Goal: Task Accomplishment & Management: Use online tool/utility

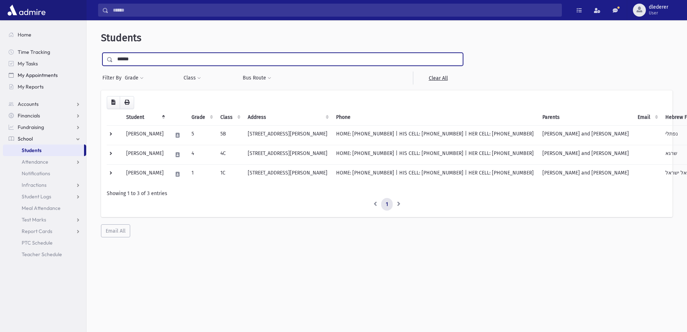
drag, startPoint x: 147, startPoint y: 62, endPoint x: 67, endPoint y: 71, distance: 80.6
click at [67, 71] on div "Search Results All Accounts" at bounding box center [343, 175] width 687 height 351
type input "***"
click at [101, 53] on input "submit" at bounding box center [111, 58] width 20 height 10
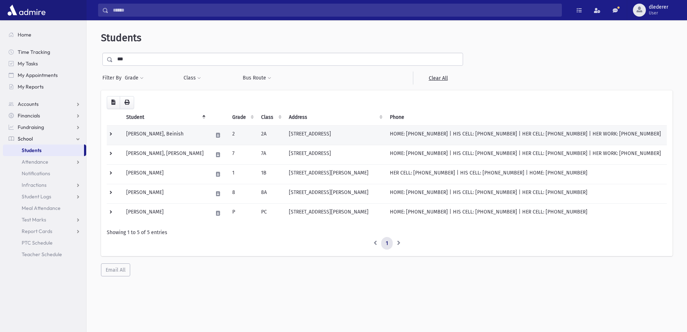
click at [371, 136] on td "[STREET_ADDRESS]" at bounding box center [335, 134] width 101 height 19
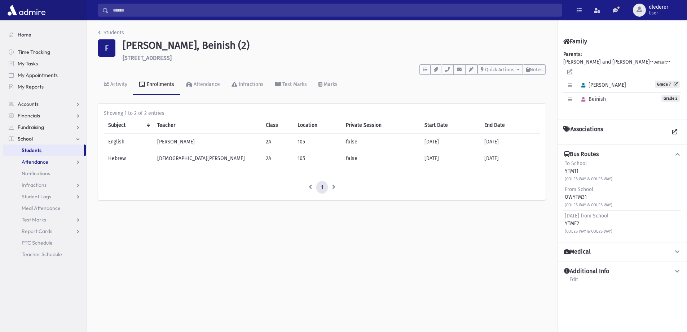
click at [46, 157] on link "Attendance" at bounding box center [44, 162] width 83 height 12
click at [35, 170] on span "Entry" at bounding box center [33, 173] width 12 height 6
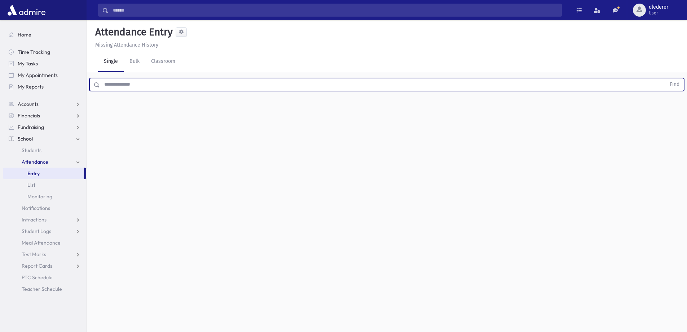
click at [141, 87] on input "text" at bounding box center [383, 84] width 566 height 13
click at [666, 78] on button "Find" at bounding box center [675, 84] width 18 height 12
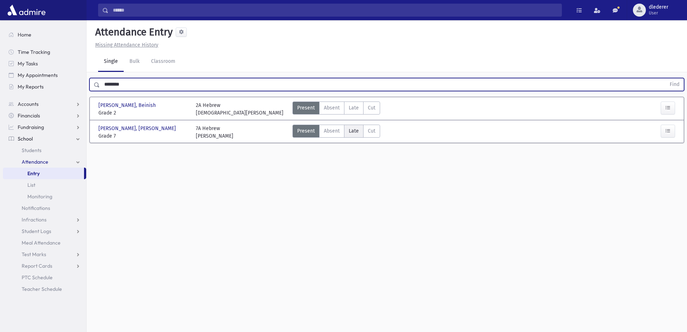
drag, startPoint x: 355, startPoint y: 110, endPoint x: 350, endPoint y: 125, distance: 15.6
click at [356, 110] on span "Late" at bounding box center [354, 108] width 10 height 8
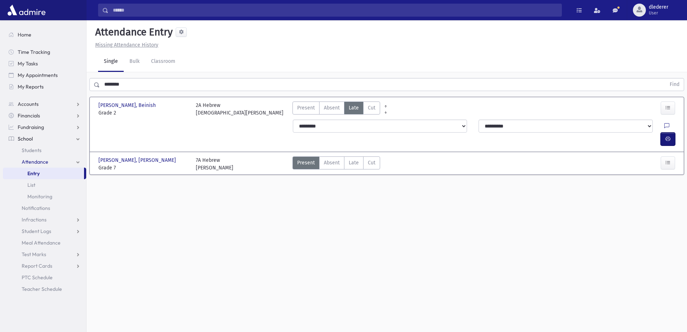
click at [671, 132] on button "button" at bounding box center [668, 138] width 14 height 13
click at [123, 85] on input "********" at bounding box center [383, 84] width 566 height 13
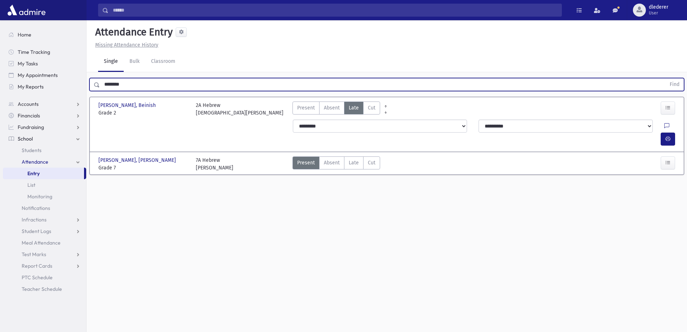
click at [123, 85] on input "********" at bounding box center [383, 84] width 566 height 13
click at [666, 78] on button "Find" at bounding box center [675, 84] width 18 height 12
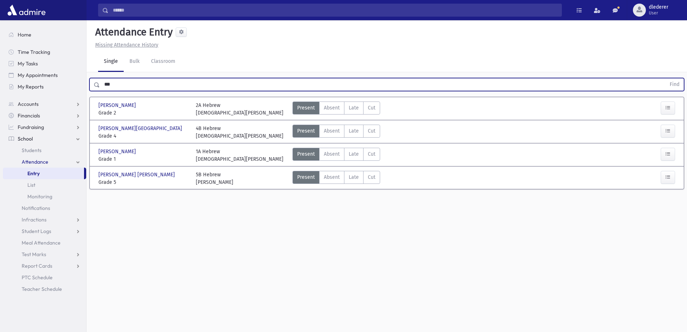
click at [359, 167] on div "Yaroslawitz, Shraga Feivel Yaroslawitz, Shraga Feivel Grade 5 Grade 5 5B Hebrew…" at bounding box center [387, 177] width 583 height 22
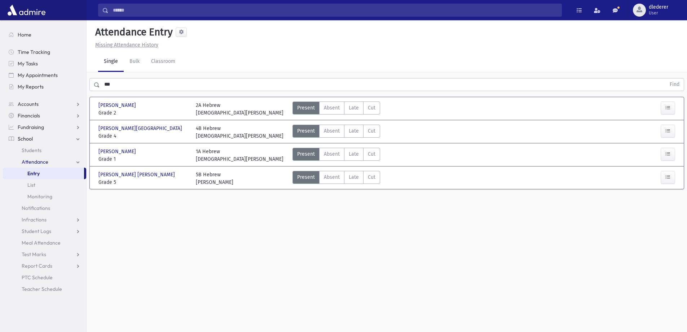
click at [349, 184] on div "Present P Absent Absent Late Late Cut Cut" at bounding box center [337, 178] width 88 height 15
click at [356, 178] on span "Late" at bounding box center [354, 177] width 10 height 8
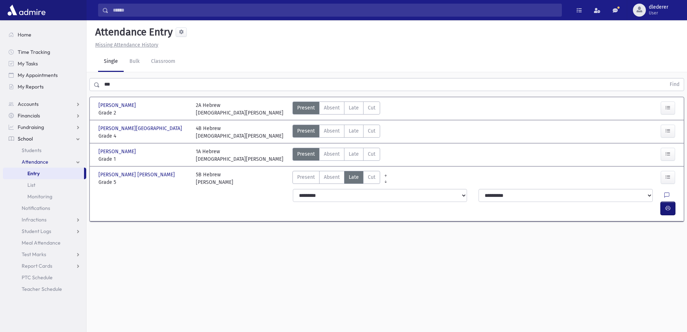
click at [662, 202] on button "button" at bounding box center [668, 208] width 14 height 13
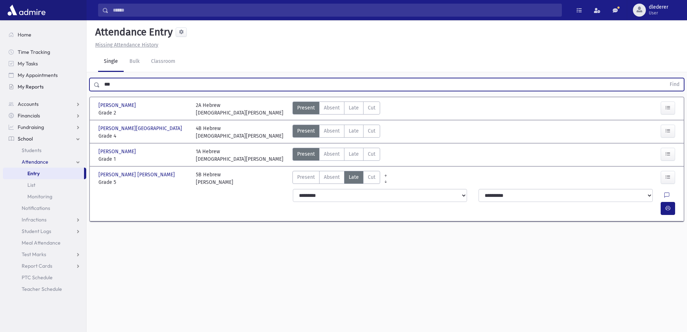
drag, startPoint x: 125, startPoint y: 89, endPoint x: 83, endPoint y: 90, distance: 42.2
click at [83, 90] on div "Search Results All Accounts" at bounding box center [343, 174] width 687 height 348
click at [666, 78] on button "Find" at bounding box center [675, 84] width 18 height 12
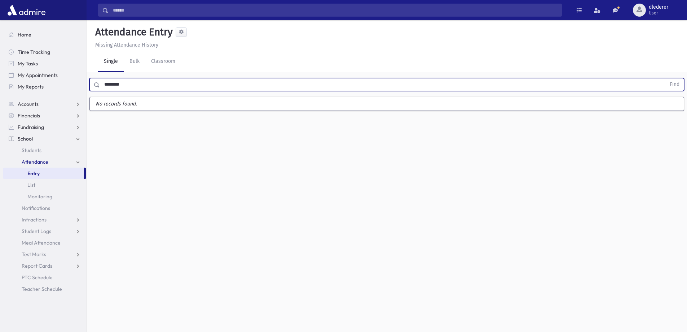
click at [666, 78] on button "Find" at bounding box center [675, 84] width 18 height 12
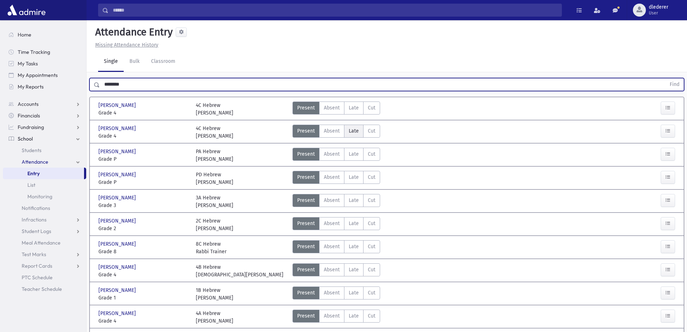
click at [349, 131] on span "Late" at bounding box center [354, 131] width 10 height 8
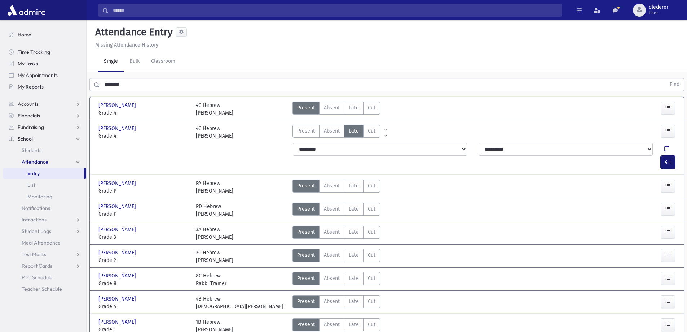
click at [674, 155] on button "button" at bounding box center [668, 161] width 14 height 13
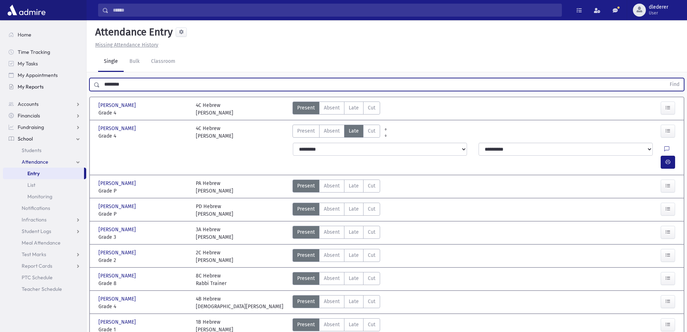
drag, startPoint x: 139, startPoint y: 81, endPoint x: 85, endPoint y: 83, distance: 54.2
click at [85, 83] on div "Search Results All Accounts" at bounding box center [343, 216] width 687 height 432
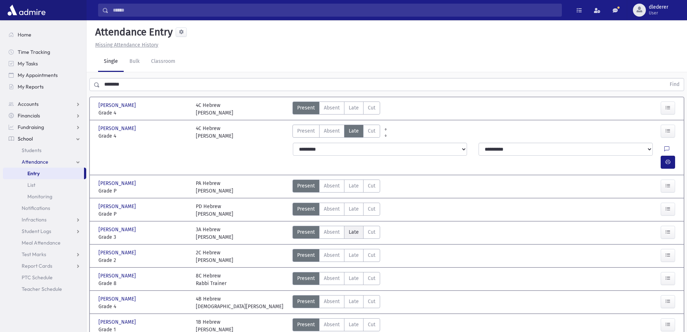
click at [349, 228] on span "Late" at bounding box center [354, 232] width 10 height 8
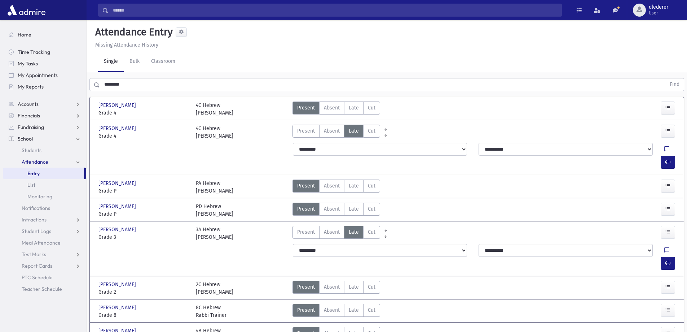
click at [664, 244] on div at bounding box center [671, 250] width 14 height 13
drag, startPoint x: 664, startPoint y: 239, endPoint x: 635, endPoint y: 239, distance: 29.2
click at [663, 256] on button "button" at bounding box center [668, 262] width 14 height 13
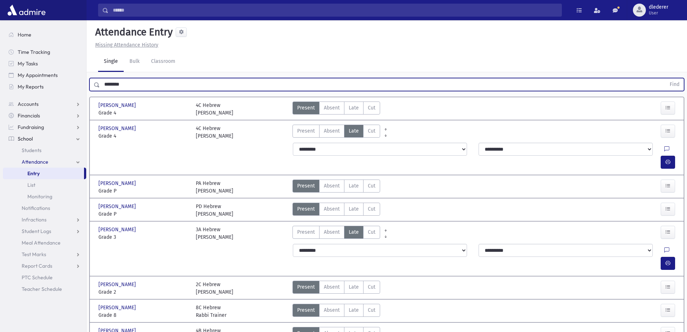
click at [117, 80] on input "********" at bounding box center [383, 84] width 566 height 13
drag, startPoint x: 137, startPoint y: 88, endPoint x: 93, endPoint y: 87, distance: 44.0
click at [93, 87] on div "******** Find" at bounding box center [386, 84] width 595 height 13
click at [666, 78] on button "Find" at bounding box center [675, 84] width 18 height 12
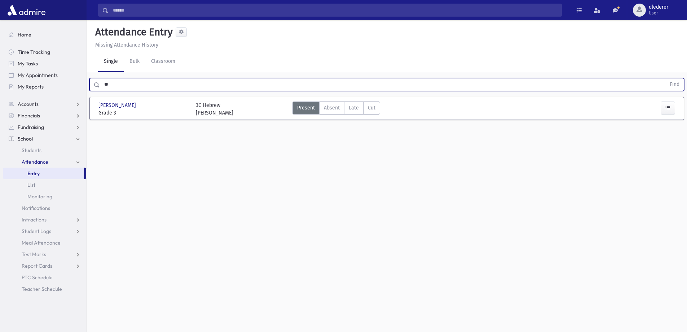
type input "*"
click at [666, 78] on button "Find" at bounding box center [675, 84] width 18 height 12
click at [343, 109] on label "Absent Absent" at bounding box center [331, 107] width 25 height 13
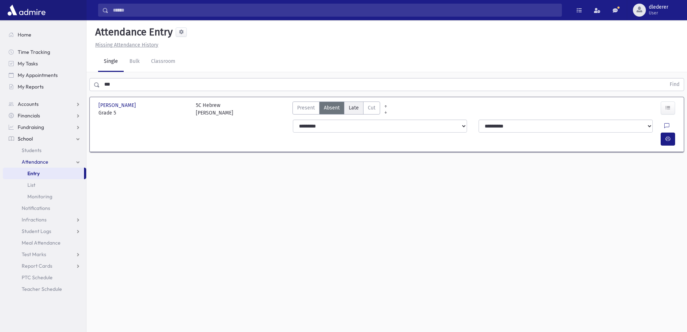
click at [353, 110] on span "Late" at bounding box center [354, 108] width 10 height 8
click at [669, 136] on icon "button" at bounding box center [668, 139] width 5 height 6
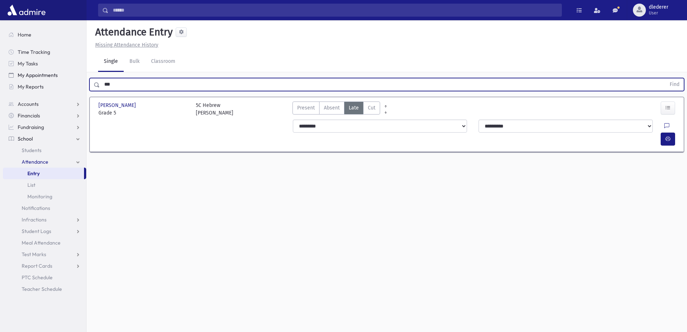
drag, startPoint x: 133, startPoint y: 81, endPoint x: 117, endPoint y: 76, distance: 16.8
click at [70, 79] on div "Search Results All Accounts" at bounding box center [343, 174] width 687 height 348
click at [666, 78] on button "Find" at bounding box center [675, 84] width 18 height 12
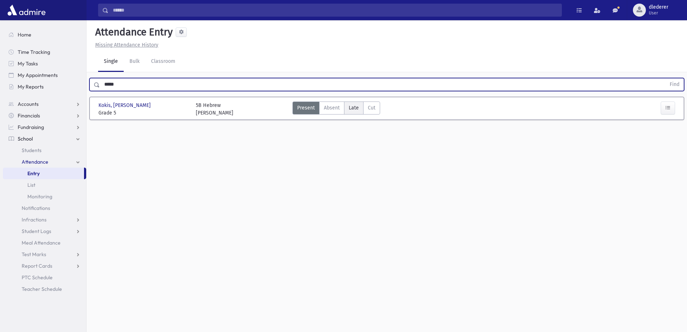
click at [354, 109] on span "Late" at bounding box center [354, 108] width 10 height 8
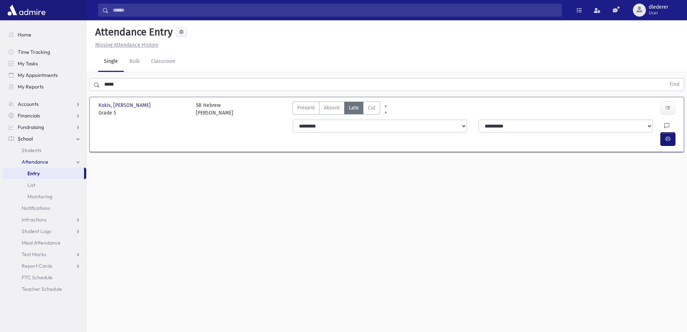
click at [664, 132] on button "button" at bounding box center [668, 138] width 14 height 13
drag, startPoint x: 132, startPoint y: 75, endPoint x: 127, endPoint y: 82, distance: 7.7
click at [127, 81] on div "***** Find" at bounding box center [387, 83] width 601 height 22
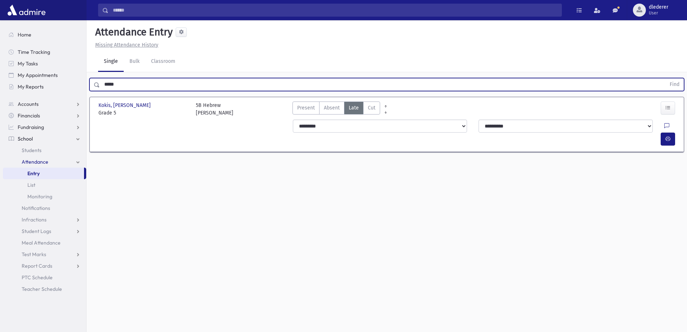
drag, startPoint x: 127, startPoint y: 82, endPoint x: 103, endPoint y: 84, distance: 24.3
click at [93, 83] on div "***** Find" at bounding box center [386, 84] width 595 height 13
click at [666, 78] on button "Find" at bounding box center [675, 84] width 18 height 12
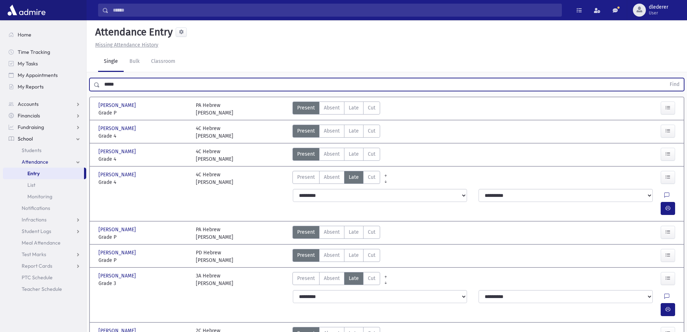
click at [666, 78] on button "Find" at bounding box center [675, 84] width 18 height 12
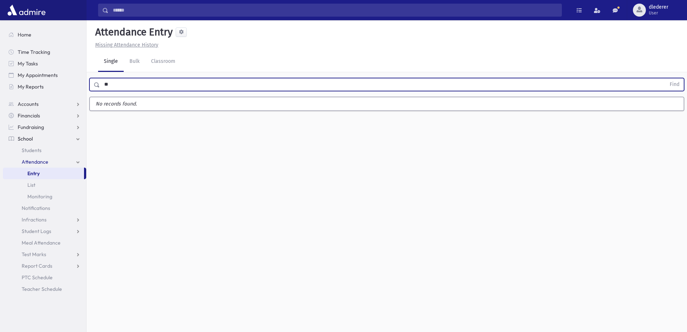
type input "*"
click at [666, 78] on button "Find" at bounding box center [675, 84] width 18 height 12
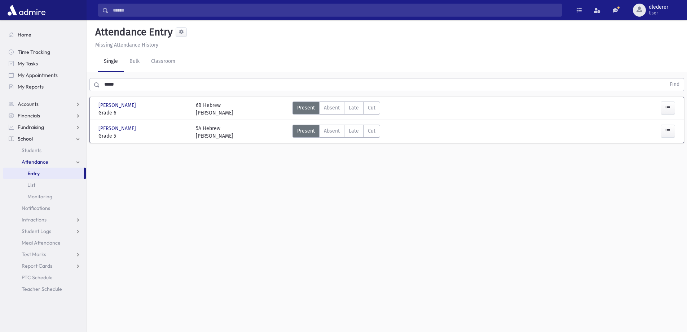
drag, startPoint x: 356, startPoint y: 132, endPoint x: 424, endPoint y: 136, distance: 67.9
click at [356, 129] on span "Late" at bounding box center [354, 131] width 10 height 8
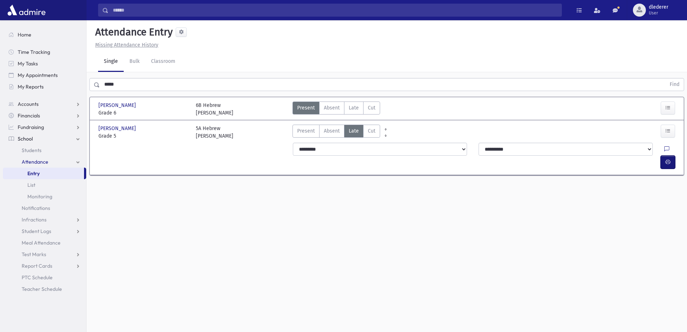
click at [673, 155] on button "button" at bounding box center [668, 161] width 14 height 13
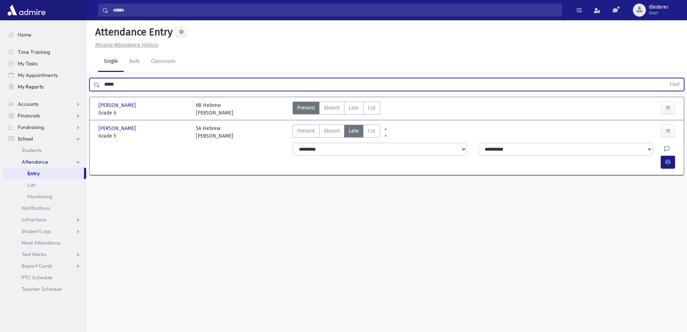
drag, startPoint x: 137, startPoint y: 84, endPoint x: 45, endPoint y: 85, distance: 91.6
click at [45, 85] on div "Search Results All Accounts" at bounding box center [343, 174] width 687 height 348
click at [666, 78] on button "Find" at bounding box center [675, 84] width 18 height 12
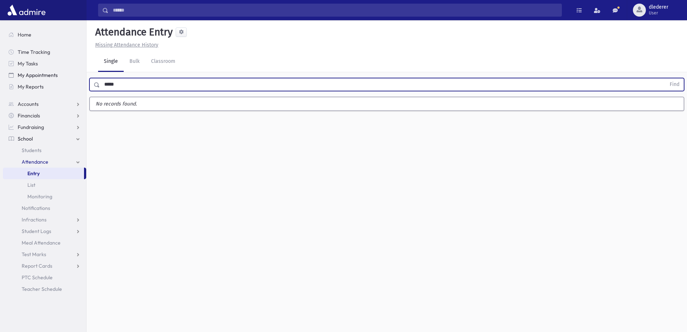
click at [666, 78] on button "Find" at bounding box center [675, 84] width 18 height 12
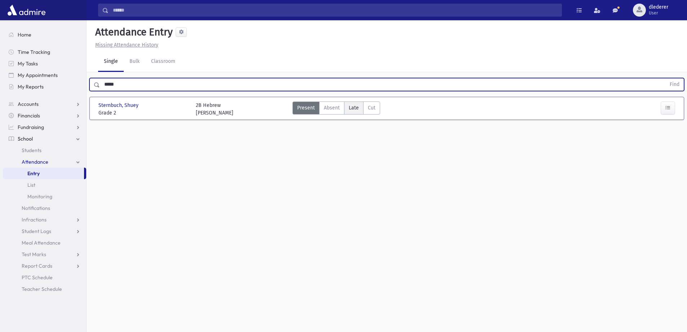
click at [349, 104] on span "Late" at bounding box center [354, 108] width 10 height 8
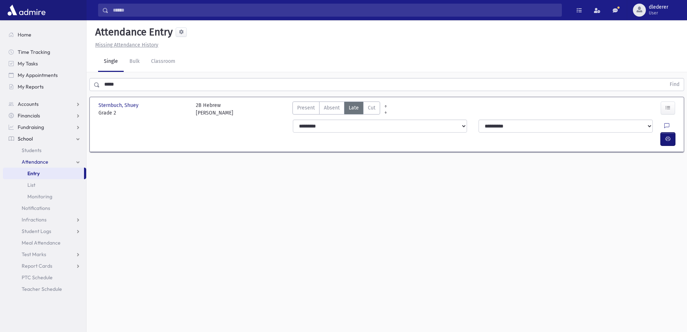
click at [666, 132] on button "button" at bounding box center [668, 138] width 14 height 13
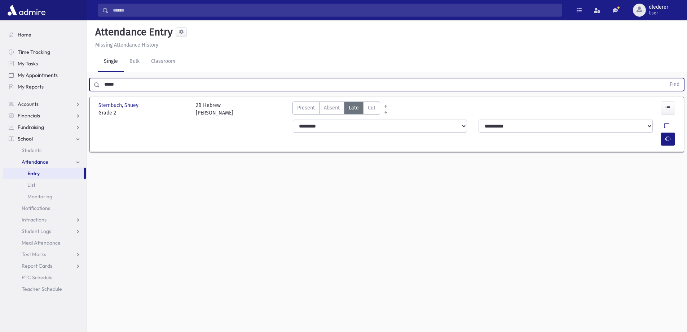
drag, startPoint x: 145, startPoint y: 89, endPoint x: 74, endPoint y: 79, distance: 72.1
click at [74, 79] on div "Search Results All Accounts" at bounding box center [343, 174] width 687 height 348
click at [666, 78] on button "Find" at bounding box center [675, 84] width 18 height 12
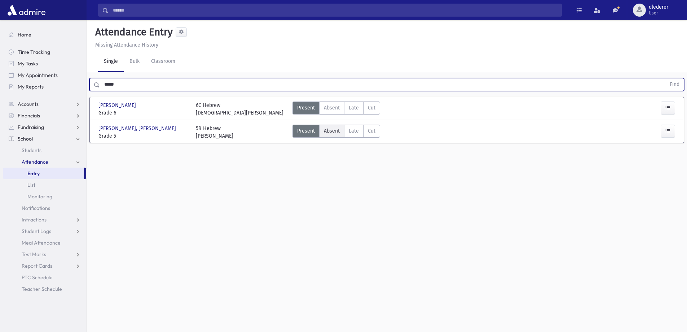
click at [342, 133] on label "Absent Absent" at bounding box center [331, 130] width 25 height 13
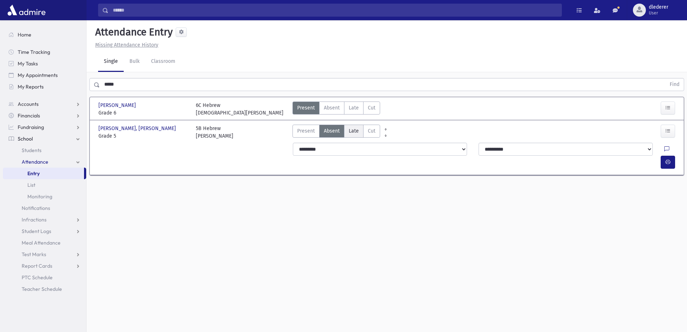
click at [354, 131] on span "Late" at bounding box center [354, 131] width 10 height 8
click at [673, 155] on button "button" at bounding box center [668, 161] width 14 height 13
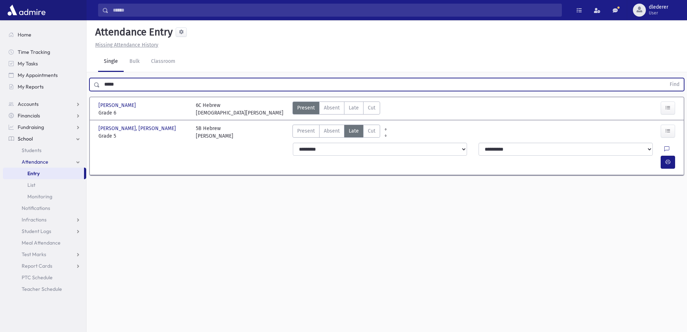
drag, startPoint x: 154, startPoint y: 88, endPoint x: 81, endPoint y: 95, distance: 72.9
click at [81, 95] on div "Search Results All Accounts" at bounding box center [343, 174] width 687 height 348
click at [666, 78] on button "Find" at bounding box center [675, 84] width 18 height 12
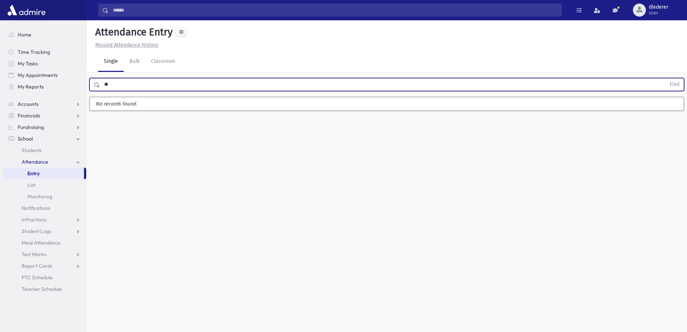
type input "*"
click at [666, 78] on button "Find" at bounding box center [675, 84] width 18 height 12
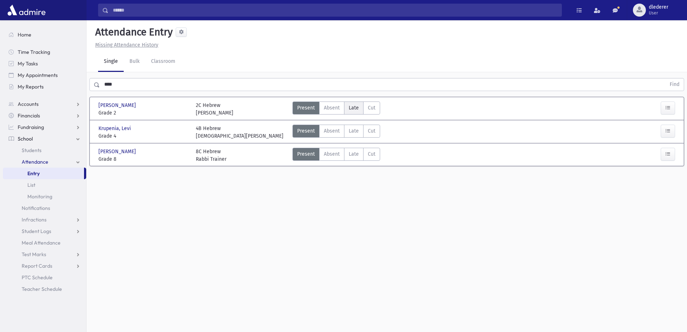
click at [359, 111] on label "Late Late" at bounding box center [353, 107] width 19 height 13
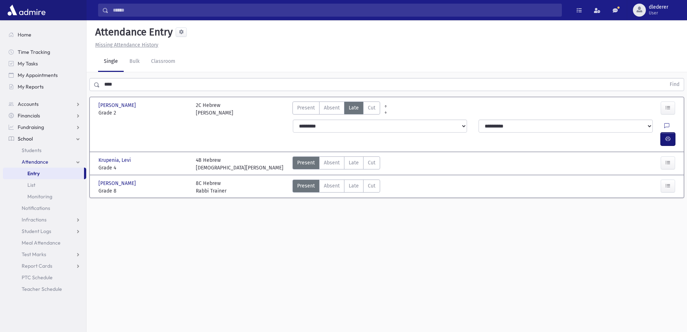
click at [666, 136] on icon "button" at bounding box center [668, 139] width 5 height 6
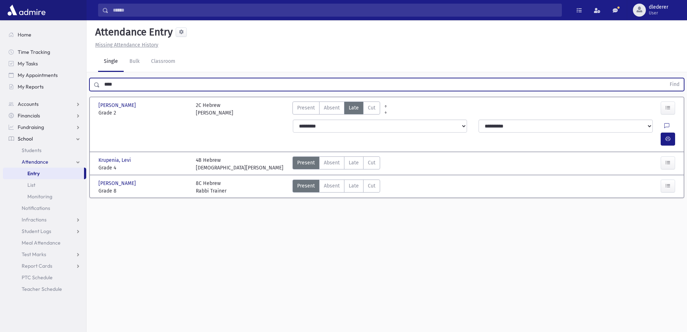
drag, startPoint x: 148, startPoint y: 81, endPoint x: 88, endPoint y: 75, distance: 60.5
click at [88, 75] on div "**** Find" at bounding box center [387, 83] width 601 height 22
click at [666, 78] on button "Find" at bounding box center [675, 84] width 18 height 12
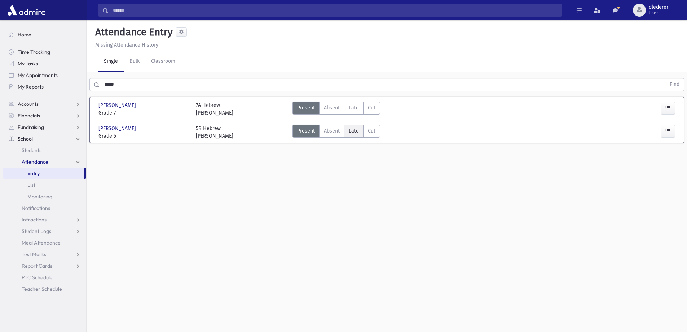
click at [359, 124] on label "Late Late" at bounding box center [353, 130] width 19 height 13
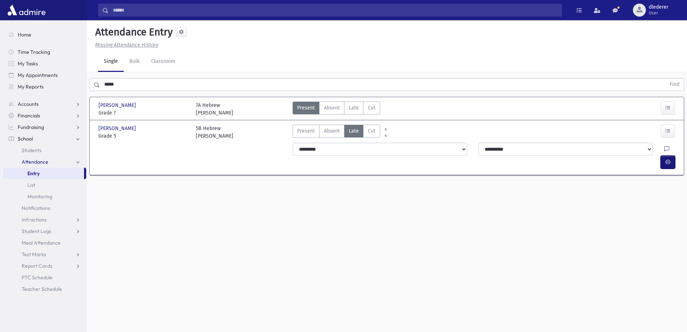
click at [675, 155] on button "button" at bounding box center [668, 161] width 14 height 13
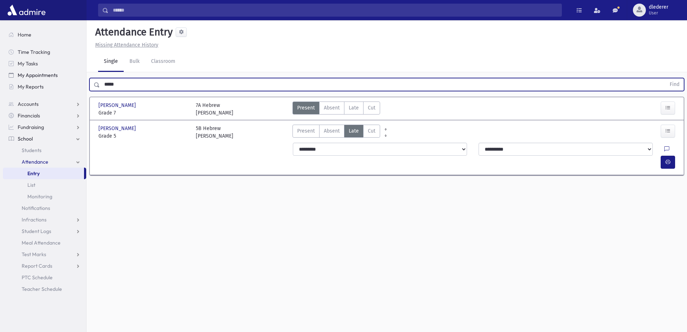
drag, startPoint x: 129, startPoint y: 64, endPoint x: 139, endPoint y: 75, distance: 14.6
click at [80, 73] on div "Search Results All Accounts" at bounding box center [343, 174] width 687 height 348
click at [666, 78] on button "Find" at bounding box center [675, 84] width 18 height 12
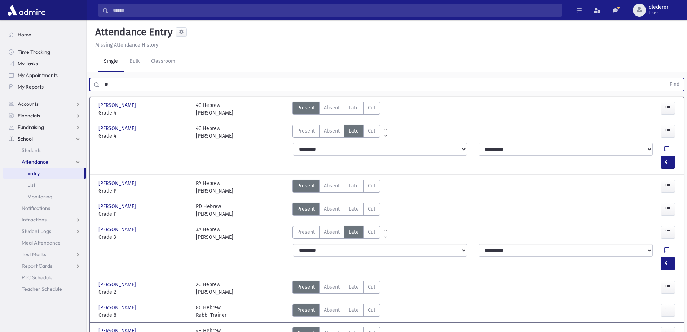
type input "*"
click at [666, 78] on button "Find" at bounding box center [675, 84] width 18 height 12
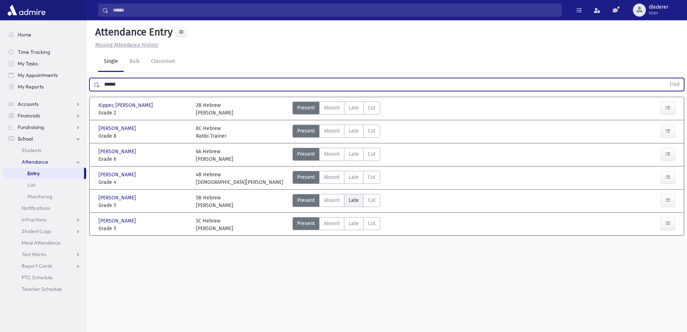
click at [355, 196] on span "Late" at bounding box center [354, 200] width 10 height 8
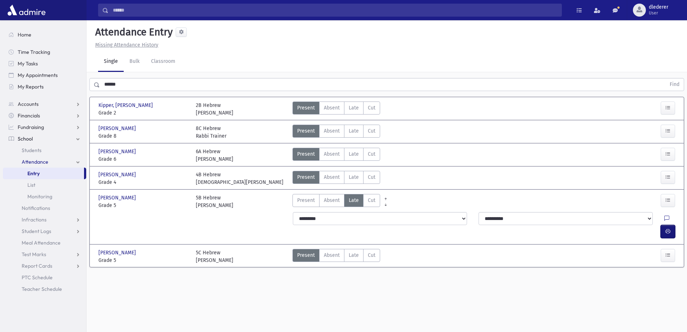
click at [669, 228] on icon "button" at bounding box center [668, 231] width 5 height 6
drag, startPoint x: 132, startPoint y: 79, endPoint x: 130, endPoint y: 69, distance: 10.5
click at [131, 72] on div "****** Find Kipper, Avraham Akiva Kipper, Avraham Akiva Grade 2 Grade 2 2B Hebr…" at bounding box center [387, 174] width 601 height 205
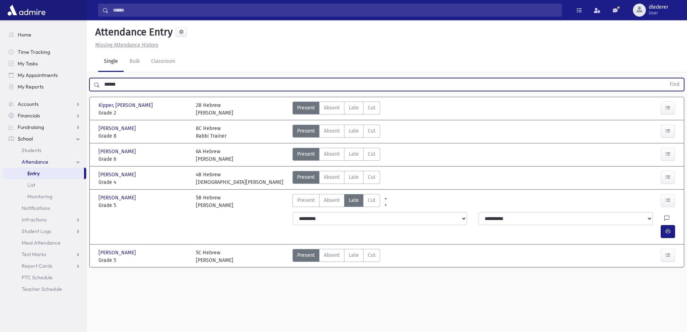
drag, startPoint x: 130, startPoint y: 69, endPoint x: 89, endPoint y: 71, distance: 40.5
click at [89, 72] on div "****** Find" at bounding box center [387, 83] width 601 height 22
click at [666, 78] on button "Find" at bounding box center [675, 84] width 18 height 12
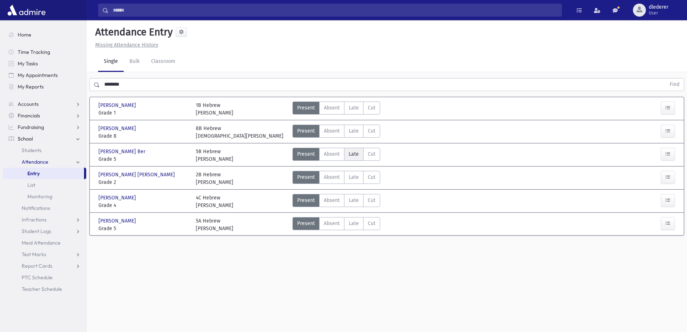
click at [343, 148] on label "Absent Absent" at bounding box center [331, 154] width 25 height 13
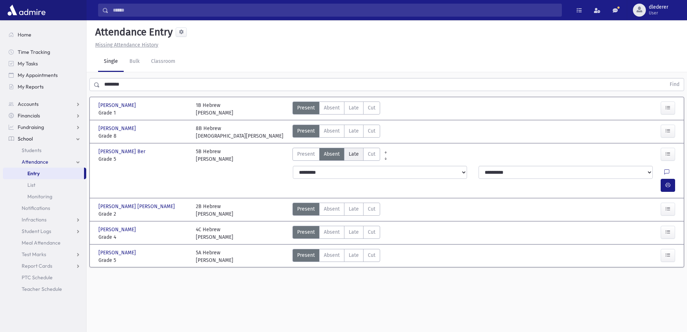
click at [353, 150] on span "Late" at bounding box center [354, 154] width 10 height 8
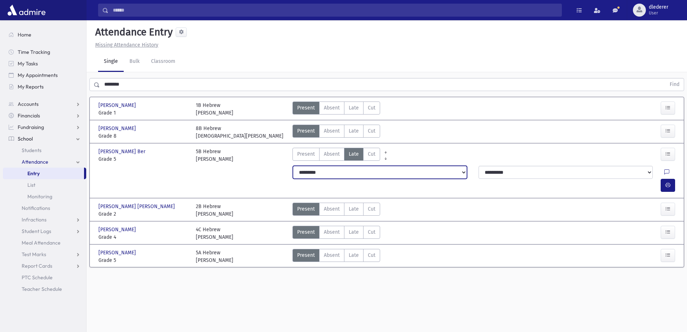
click at [337, 166] on select "**********" at bounding box center [380, 172] width 174 height 13
click at [293, 166] on select "**********" at bounding box center [380, 172] width 174 height 13
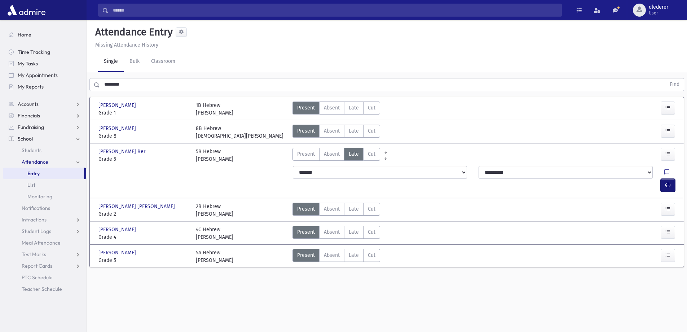
click at [664, 179] on button "button" at bounding box center [668, 185] width 14 height 13
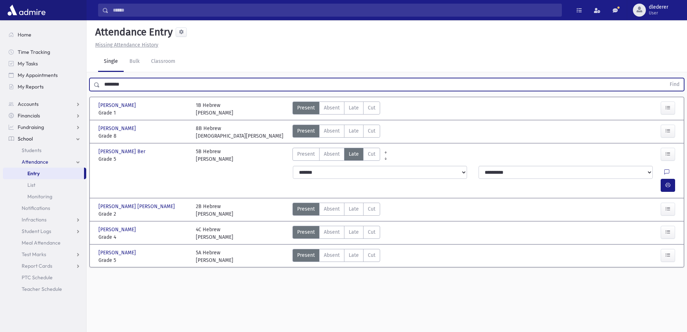
drag, startPoint x: 159, startPoint y: 69, endPoint x: 146, endPoint y: 63, distance: 14.2
click at [86, 63] on div "Search Results All Accounts" at bounding box center [343, 174] width 687 height 348
click at [666, 78] on button "Find" at bounding box center [675, 84] width 18 height 12
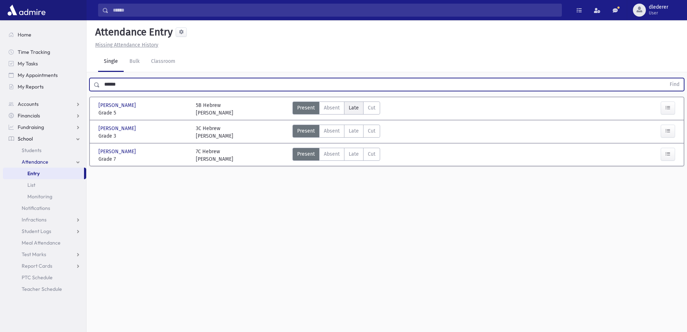
click at [359, 101] on label "Late Late" at bounding box center [353, 107] width 19 height 13
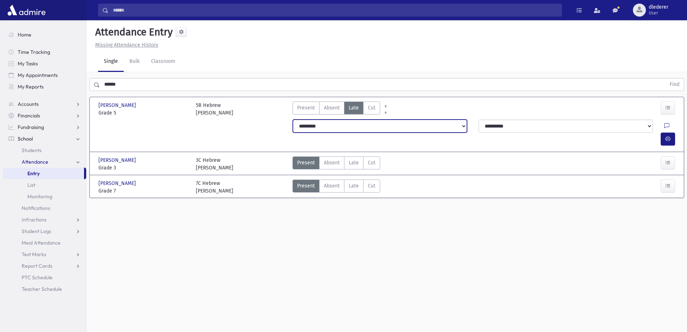
drag, startPoint x: 323, startPoint y: 105, endPoint x: 322, endPoint y: 109, distance: 4.1
click at [323, 119] on select "**********" at bounding box center [380, 125] width 174 height 13
click at [293, 119] on select "**********" at bounding box center [380, 125] width 174 height 13
click at [670, 136] on icon "button" at bounding box center [668, 139] width 5 height 6
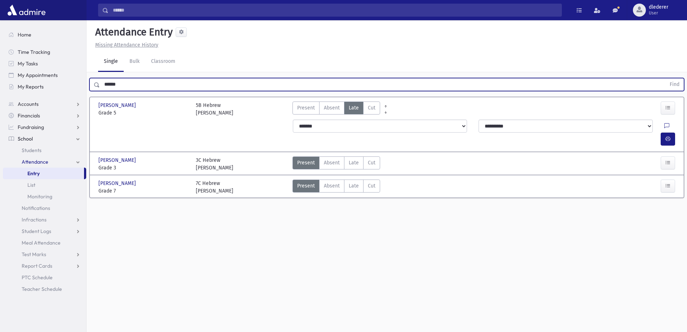
drag, startPoint x: 146, startPoint y: 66, endPoint x: 91, endPoint y: 64, distance: 55.2
click at [91, 78] on div "****** Find" at bounding box center [386, 84] width 595 height 13
click at [666, 78] on button "Find" at bounding box center [675, 84] width 18 height 12
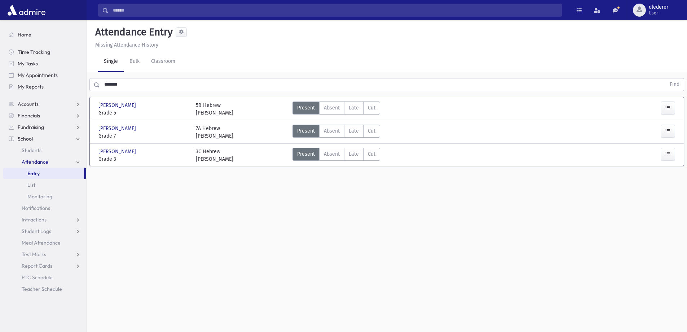
click at [352, 97] on div "Kreiser, Aron Kreiser, Aron Grade 5 Grade 5 5B Hebrew Rabbi Dickstein Present P…" at bounding box center [387, 108] width 583 height 22
click at [354, 104] on span "Late" at bounding box center [354, 108] width 10 height 8
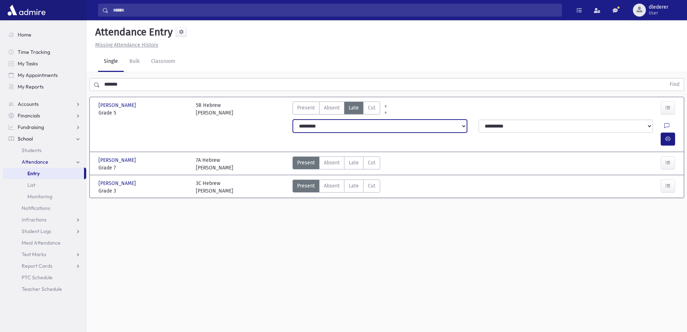
drag, startPoint x: 380, startPoint y: 113, endPoint x: 376, endPoint y: 115, distance: 4.7
click at [380, 119] on select "**********" at bounding box center [380, 125] width 174 height 13
click at [293, 119] on select "**********" at bounding box center [380, 125] width 174 height 13
click at [667, 136] on icon "button" at bounding box center [668, 139] width 5 height 6
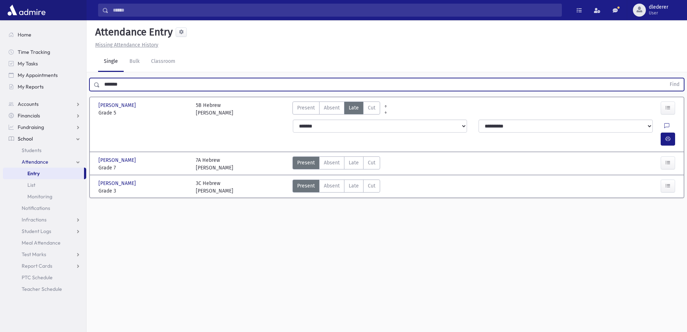
click at [157, 78] on input "*******" at bounding box center [383, 84] width 566 height 13
drag, startPoint x: 157, startPoint y: 65, endPoint x: 87, endPoint y: 70, distance: 69.4
click at [87, 72] on div "******* Find" at bounding box center [387, 83] width 601 height 22
click at [666, 78] on button "Find" at bounding box center [675, 84] width 18 height 12
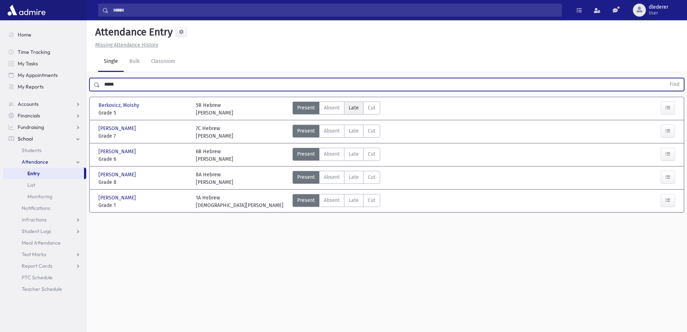
click at [361, 101] on label "Late Late" at bounding box center [353, 107] width 19 height 13
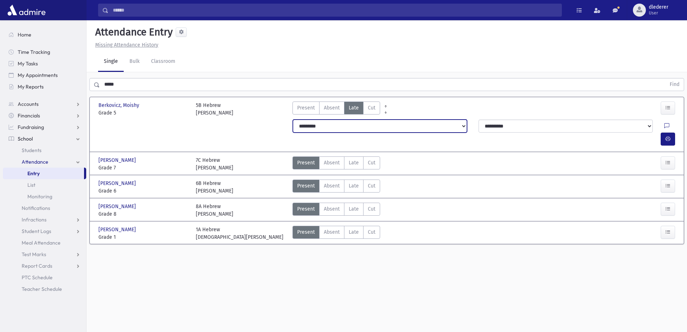
click at [310, 119] on select "**********" at bounding box center [380, 125] width 174 height 13
click at [293, 119] on select "**********" at bounding box center [380, 125] width 174 height 13
click at [664, 132] on button "button" at bounding box center [668, 138] width 14 height 13
click at [149, 119] on div "Search Results All Accounts" at bounding box center [343, 174] width 687 height 348
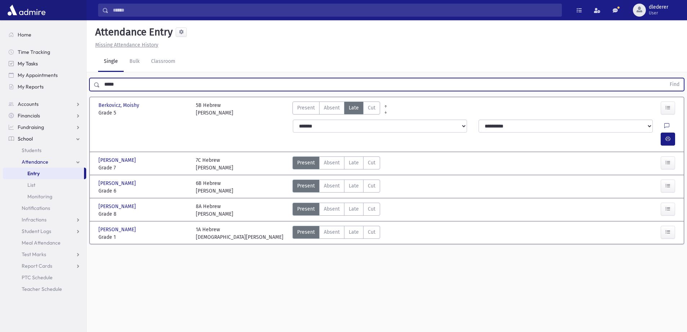
drag, startPoint x: 132, startPoint y: 69, endPoint x: 76, endPoint y: 68, distance: 55.9
click at [76, 68] on div "Search Results All Accounts" at bounding box center [343, 174] width 687 height 348
click at [666, 78] on button "Find" at bounding box center [675, 84] width 18 height 12
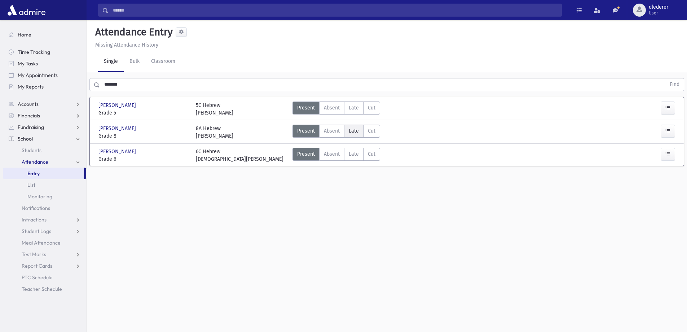
click at [350, 127] on span "Late" at bounding box center [354, 131] width 10 height 8
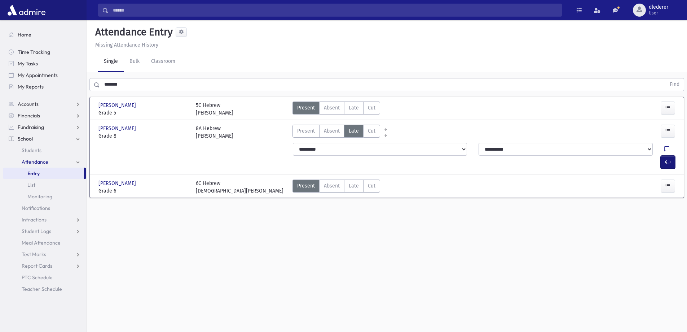
click at [667, 155] on button "button" at bounding box center [668, 161] width 14 height 13
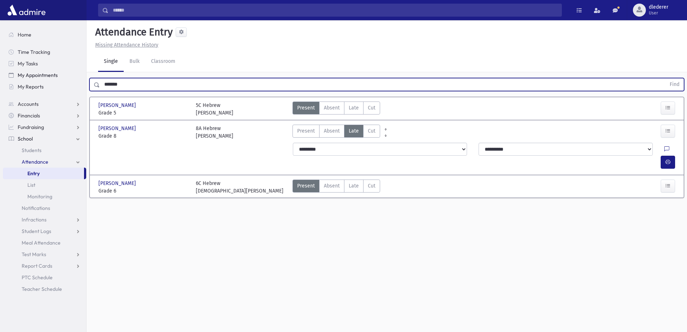
drag, startPoint x: 137, startPoint y: 70, endPoint x: 50, endPoint y: 72, distance: 87.3
click at [50, 72] on div "Search Results All Accounts" at bounding box center [343, 174] width 687 height 348
click at [666, 78] on button "Find" at bounding box center [675, 84] width 18 height 12
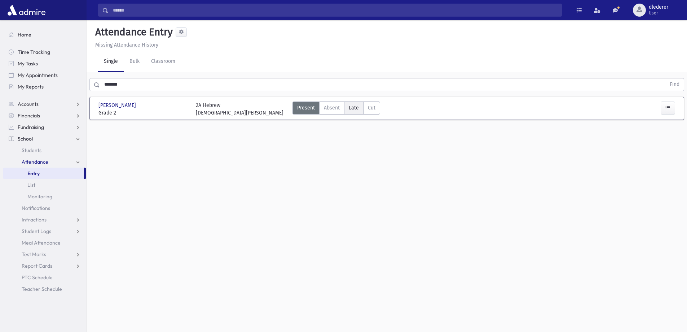
click at [345, 101] on label "Late Late" at bounding box center [353, 107] width 19 height 13
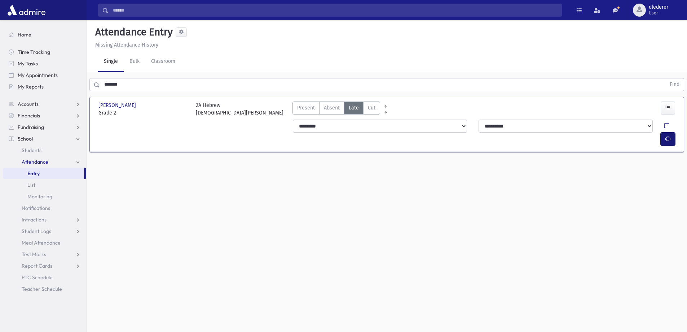
click at [664, 132] on button "button" at bounding box center [668, 138] width 14 height 13
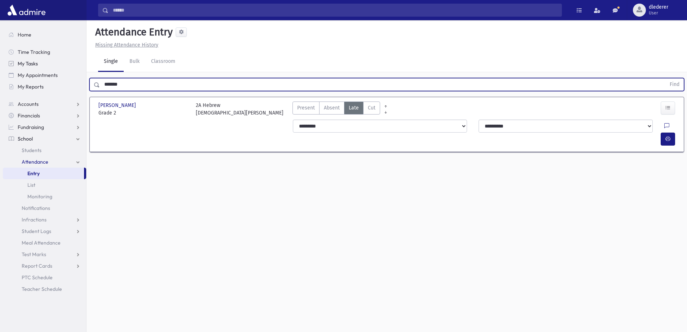
drag, startPoint x: 128, startPoint y: 69, endPoint x: 67, endPoint y: 62, distance: 61.7
click at [67, 62] on div "Search Results All Accounts" at bounding box center [343, 174] width 687 height 348
click at [666, 78] on button "Find" at bounding box center [675, 84] width 18 height 12
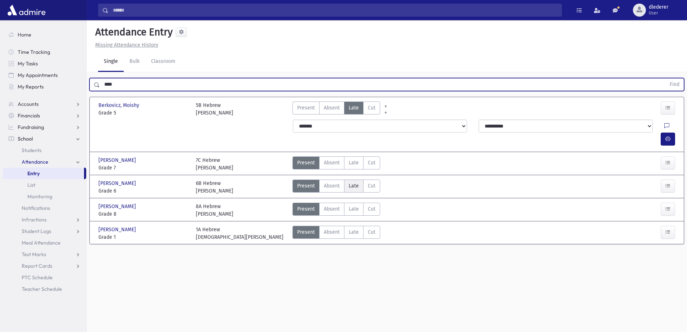
click at [355, 182] on span "Late" at bounding box center [354, 186] width 10 height 8
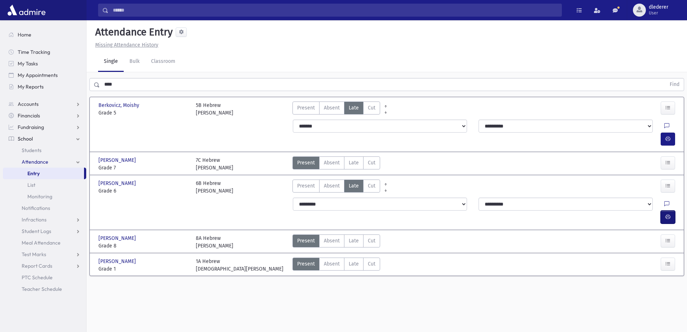
click at [674, 210] on button "button" at bounding box center [668, 216] width 14 height 13
drag, startPoint x: 104, startPoint y: 143, endPoint x: 162, endPoint y: 158, distance: 60.3
click at [162, 158] on div "Berkovicz, Yechezkel Berkovicz, Yechezkel Grade 7 Grade 7 7C Hebrew Rabbi Kohn …" at bounding box center [387, 163] width 583 height 22
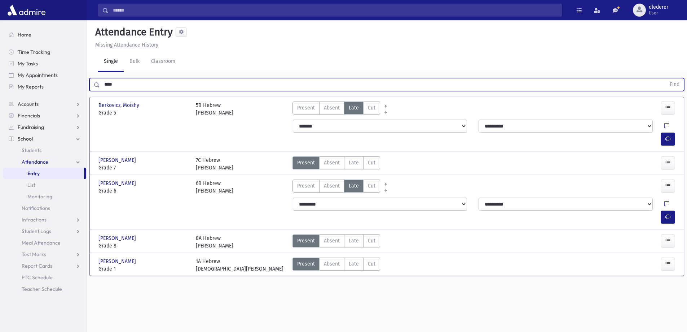
drag, startPoint x: 120, startPoint y: 86, endPoint x: 97, endPoint y: 85, distance: 23.1
click at [97, 85] on div "**** Find" at bounding box center [386, 84] width 595 height 13
click at [666, 78] on button "Find" at bounding box center [675, 84] width 18 height 12
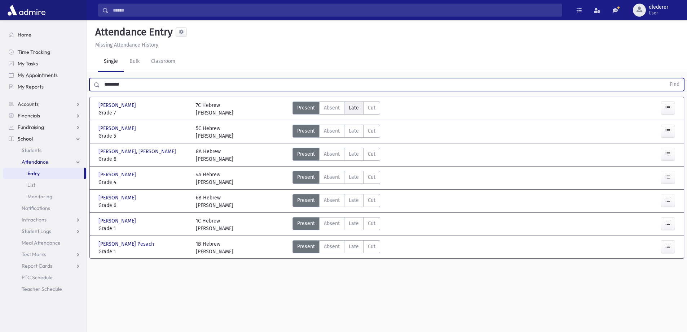
click at [352, 108] on span "Late" at bounding box center [354, 108] width 10 height 8
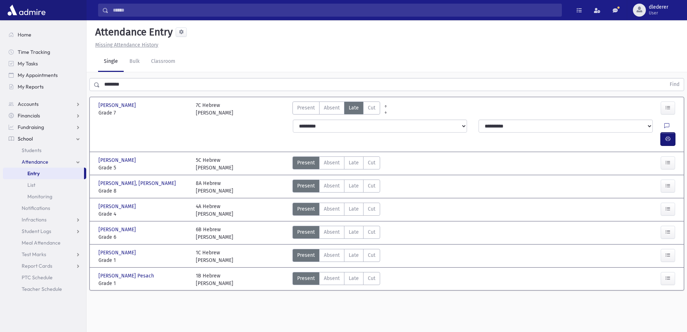
click at [667, 136] on icon "button" at bounding box center [668, 139] width 5 height 6
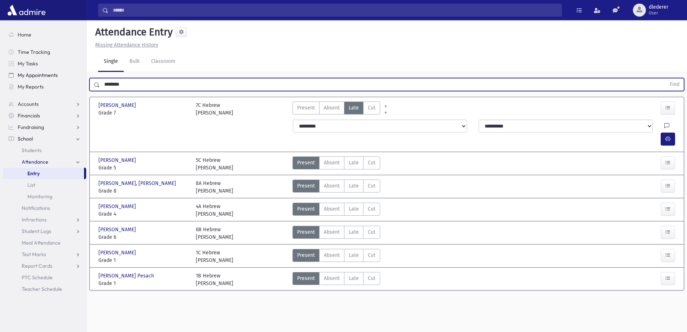
drag, startPoint x: 128, startPoint y: 84, endPoint x: 56, endPoint y: 80, distance: 72.3
click at [56, 80] on div "Search Results All Accounts" at bounding box center [343, 174] width 687 height 348
click at [666, 78] on button "Find" at bounding box center [675, 84] width 18 height 12
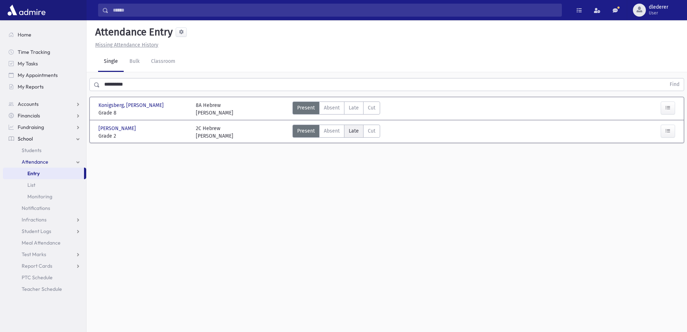
click at [357, 130] on span "Late" at bounding box center [354, 131] width 10 height 8
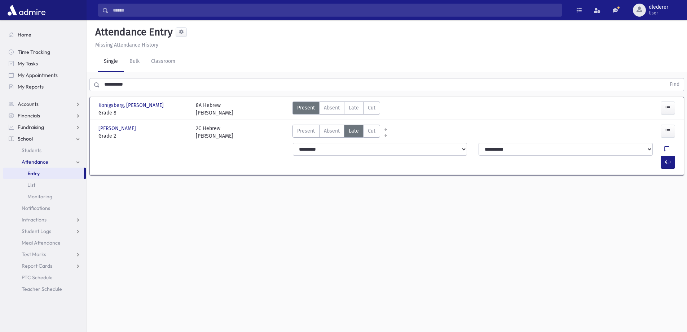
click at [680, 153] on div "**********" at bounding box center [485, 156] width 393 height 32
click at [670, 159] on icon "button" at bounding box center [668, 162] width 5 height 6
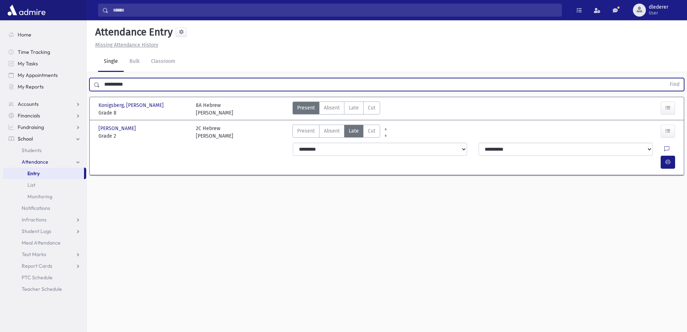
drag, startPoint x: 162, startPoint y: 87, endPoint x: 96, endPoint y: 83, distance: 66.8
click at [96, 83] on div "**********" at bounding box center [386, 84] width 595 height 13
click at [666, 78] on button "Find" at bounding box center [675, 84] width 18 height 12
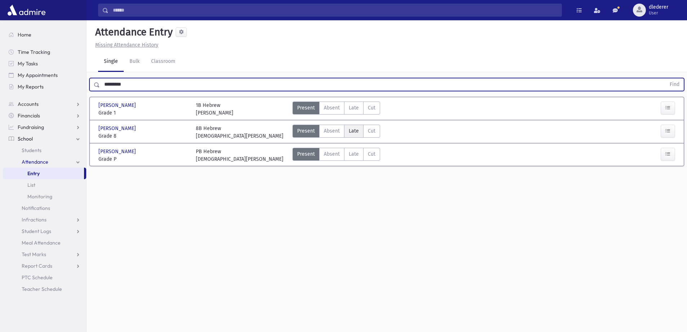
click at [345, 129] on label "Late Late" at bounding box center [353, 130] width 19 height 13
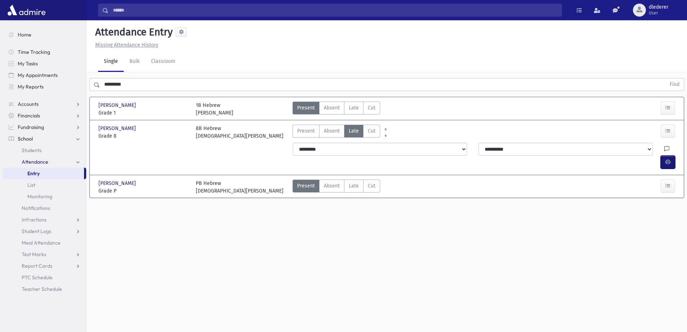
click at [671, 155] on button "button" at bounding box center [668, 161] width 14 height 13
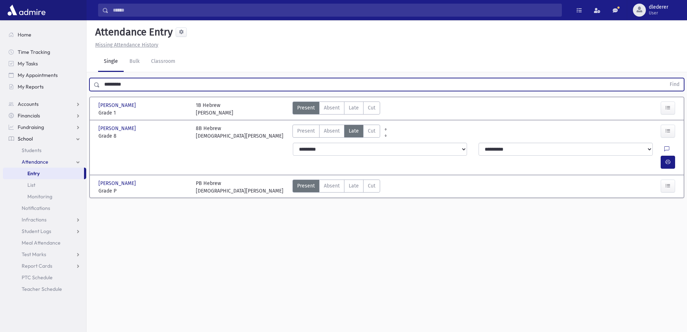
click at [124, 81] on input "*********" at bounding box center [383, 84] width 566 height 13
click at [124, 82] on input "*********" at bounding box center [383, 84] width 566 height 13
click at [666, 78] on button "Find" at bounding box center [675, 84] width 18 height 12
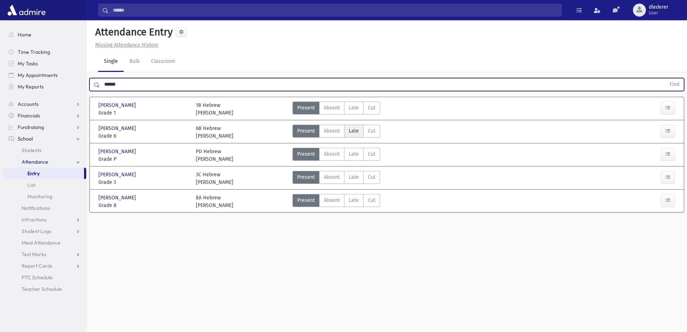
click at [352, 132] on span "Late" at bounding box center [354, 131] width 10 height 8
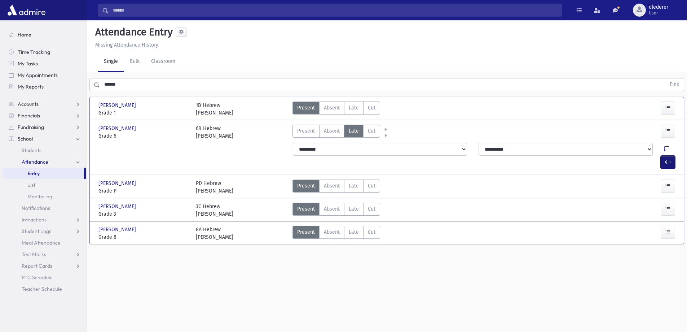
click at [671, 155] on button "button" at bounding box center [668, 161] width 14 height 13
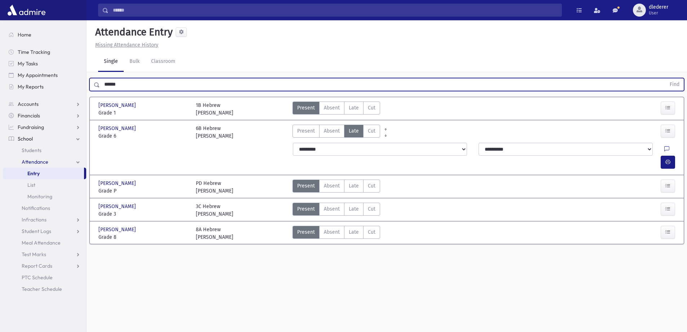
click at [120, 82] on input "******" at bounding box center [383, 84] width 566 height 13
click at [119, 82] on input "******" at bounding box center [383, 84] width 566 height 13
click at [666, 78] on button "Find" at bounding box center [675, 84] width 18 height 12
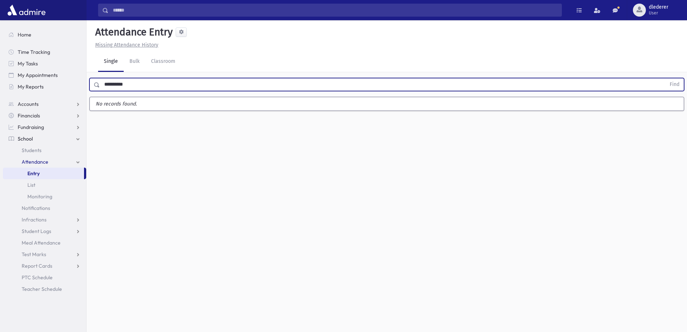
drag, startPoint x: 136, startPoint y: 82, endPoint x: 90, endPoint y: 60, distance: 50.3
click at [90, 60] on div "**********" at bounding box center [387, 175] width 601 height 311
click at [666, 78] on button "Find" at bounding box center [675, 84] width 18 height 12
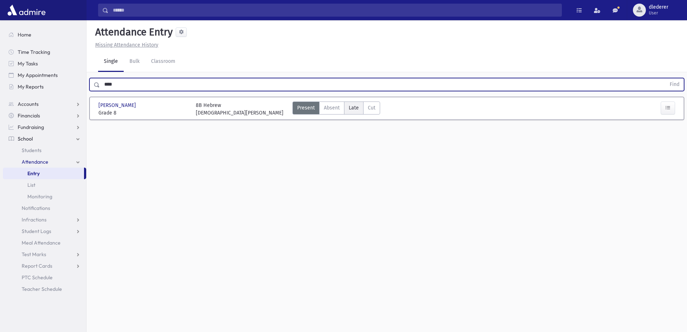
click at [357, 105] on span "Late" at bounding box center [354, 108] width 10 height 8
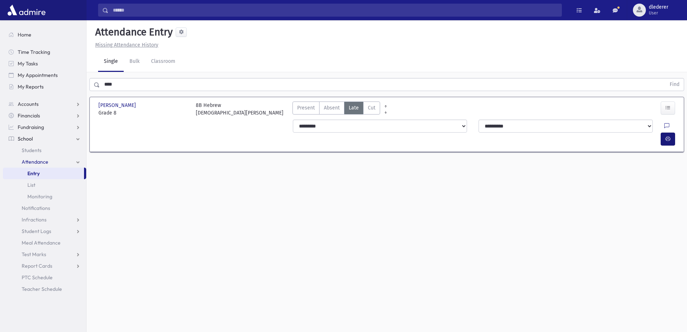
drag, startPoint x: 675, startPoint y: 128, endPoint x: 674, endPoint y: 125, distance: 3.7
click at [674, 132] on div at bounding box center [669, 138] width 17 height 13
click at [666, 136] on icon "button" at bounding box center [668, 139] width 5 height 6
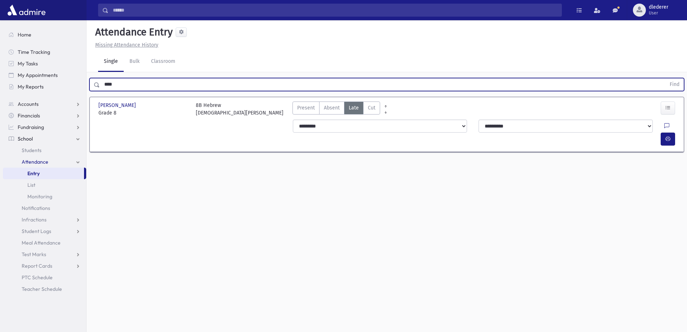
drag, startPoint x: 142, startPoint y: 83, endPoint x: 92, endPoint y: 82, distance: 49.8
click at [92, 82] on div "**** Find" at bounding box center [386, 84] width 595 height 13
click at [666, 78] on button "Find" at bounding box center [675, 84] width 18 height 12
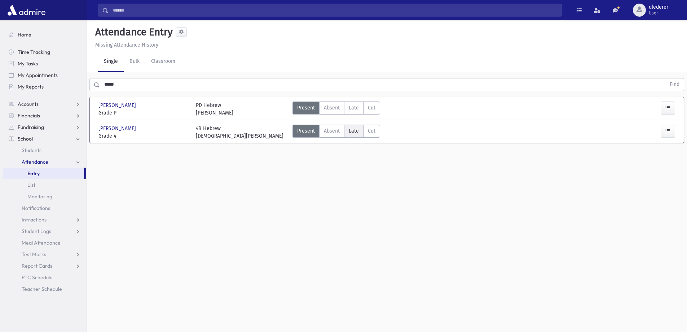
click at [354, 134] on span "Late" at bounding box center [354, 131] width 10 height 8
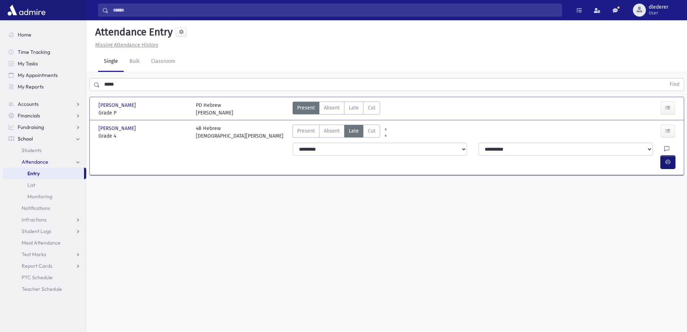
click at [671, 155] on button "button" at bounding box center [668, 161] width 14 height 13
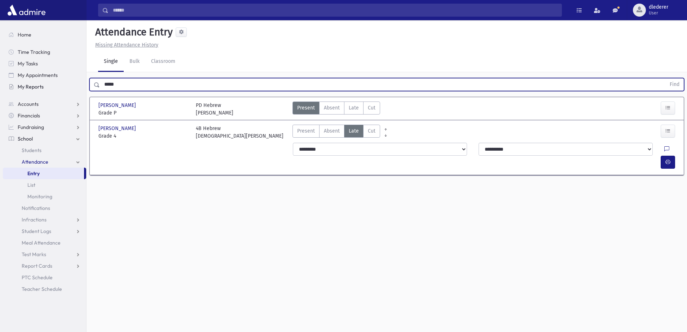
drag, startPoint x: 124, startPoint y: 85, endPoint x: 79, endPoint y: 87, distance: 44.8
click at [79, 87] on div "Search Results All Accounts" at bounding box center [343, 174] width 687 height 348
type input "******"
click at [666, 78] on button "Find" at bounding box center [675, 84] width 18 height 12
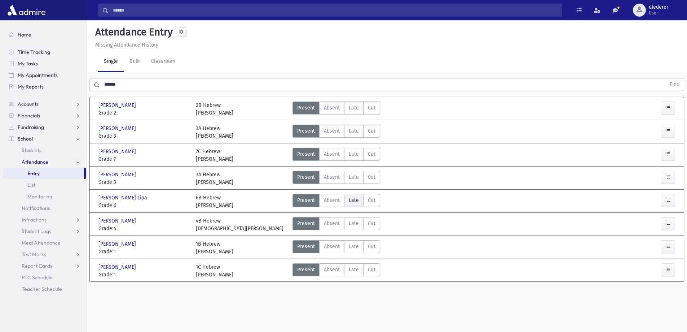
click at [350, 199] on span "Late" at bounding box center [354, 200] width 10 height 8
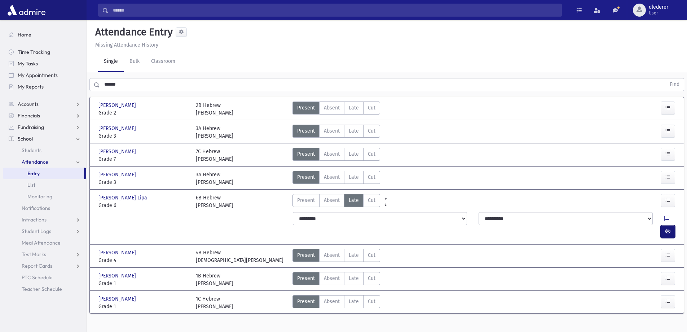
click at [671, 225] on button "button" at bounding box center [668, 231] width 14 height 13
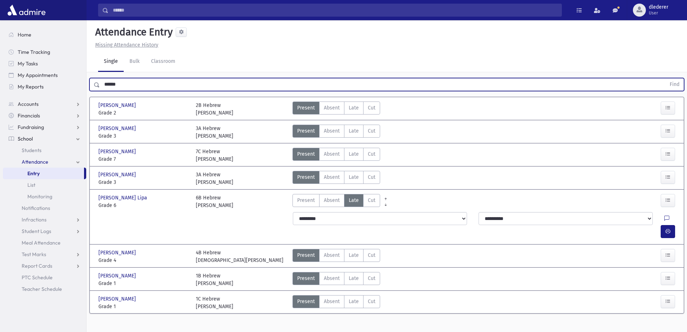
drag, startPoint x: 134, startPoint y: 83, endPoint x: 93, endPoint y: 81, distance: 40.5
click at [93, 81] on div "****** Find" at bounding box center [386, 84] width 595 height 13
click at [666, 78] on button "Find" at bounding box center [675, 84] width 18 height 12
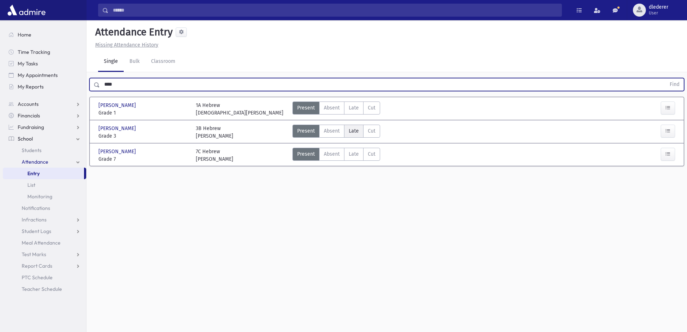
click at [355, 129] on span "Late" at bounding box center [354, 131] width 10 height 8
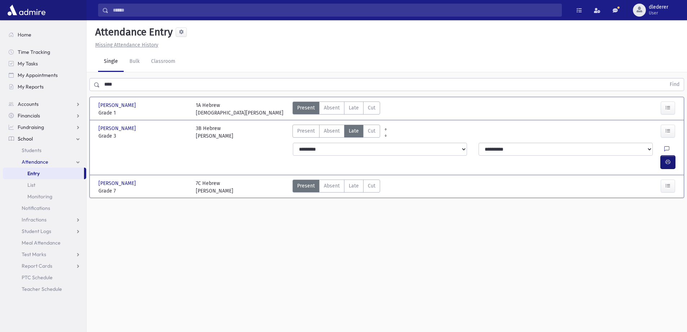
click at [666, 159] on icon "button" at bounding box center [668, 162] width 5 height 6
click at [114, 91] on div "**** Find" at bounding box center [387, 83] width 601 height 22
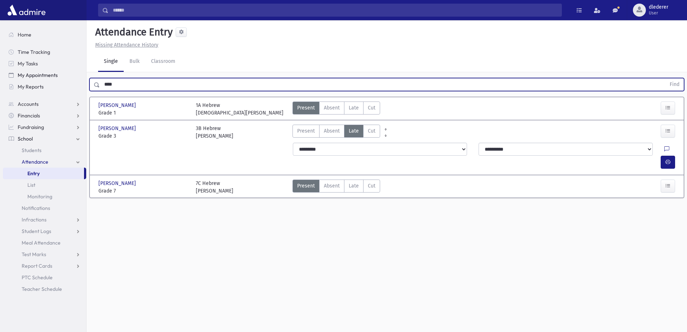
drag, startPoint x: 117, startPoint y: 83, endPoint x: 81, endPoint y: 78, distance: 36.1
click at [81, 85] on div "Search Results All Accounts" at bounding box center [343, 174] width 687 height 348
click at [666, 78] on button "Find" at bounding box center [675, 84] width 18 height 12
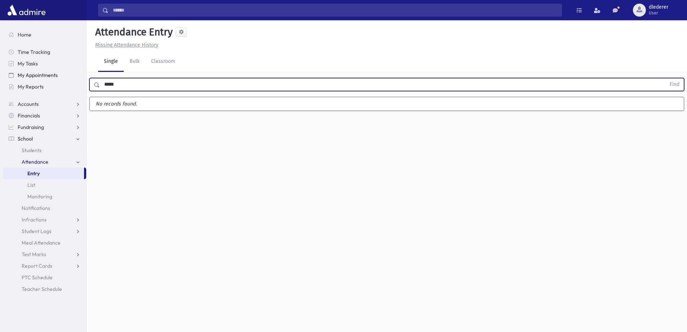
click at [666, 78] on button "Find" at bounding box center [675, 84] width 18 height 12
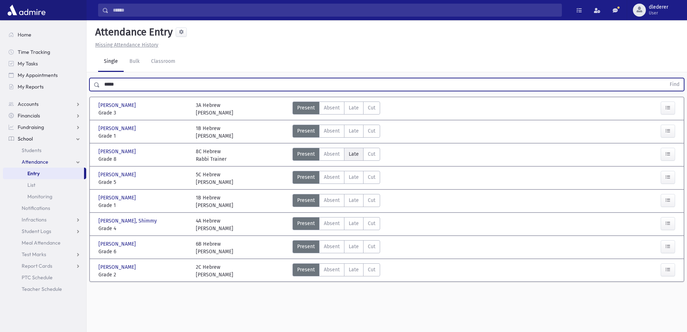
click at [345, 154] on label "Late Late" at bounding box center [353, 154] width 19 height 13
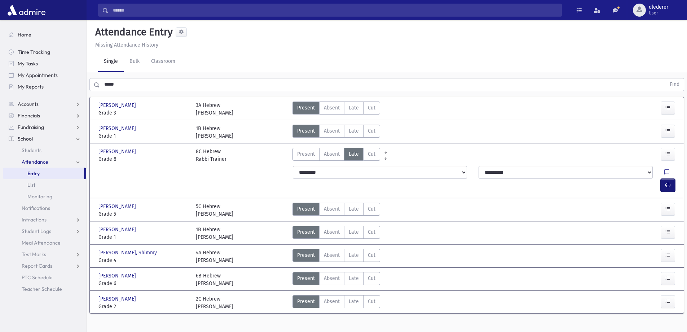
click at [664, 179] on button "button" at bounding box center [668, 185] width 14 height 13
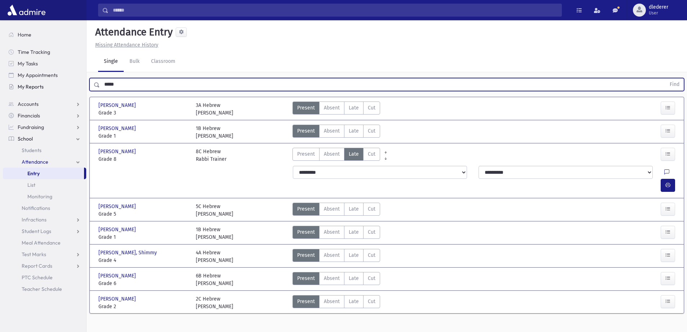
drag, startPoint x: 133, startPoint y: 82, endPoint x: 78, endPoint y: 82, distance: 55.2
click at [78, 82] on div "Search Results All Accounts" at bounding box center [343, 174] width 687 height 348
click at [666, 78] on button "Find" at bounding box center [675, 84] width 18 height 12
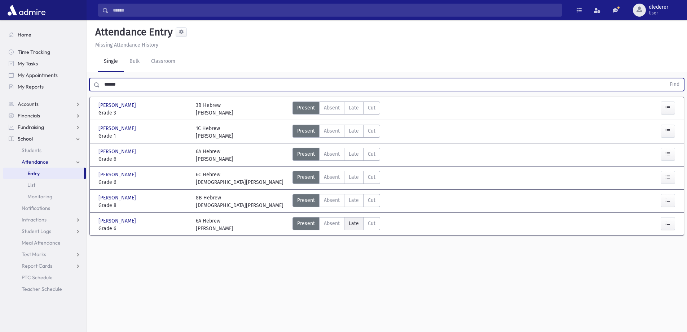
click at [361, 217] on label "Late Late" at bounding box center [353, 223] width 19 height 13
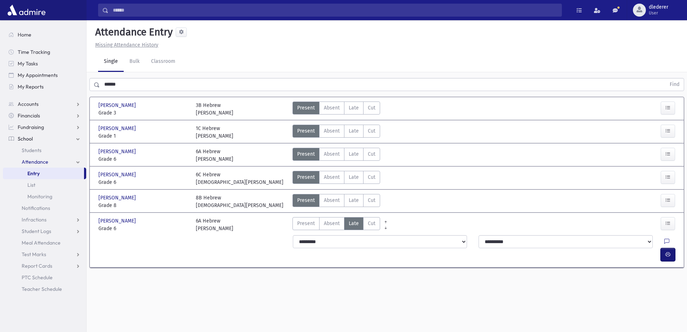
click at [671, 248] on button "button" at bounding box center [668, 254] width 14 height 13
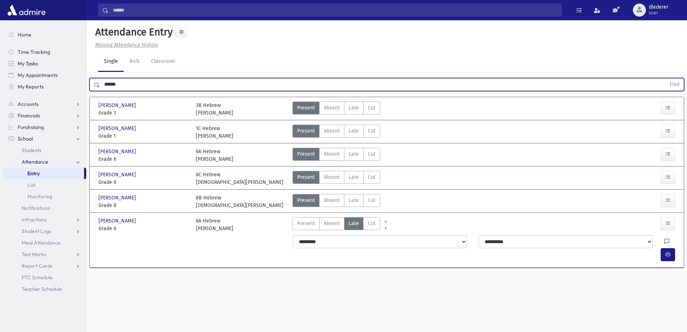
drag, startPoint x: 127, startPoint y: 70, endPoint x: 39, endPoint y: 61, distance: 87.8
click at [39, 61] on div "Search Results All Accounts" at bounding box center [343, 174] width 687 height 348
click at [666, 78] on button "Find" at bounding box center [675, 84] width 18 height 12
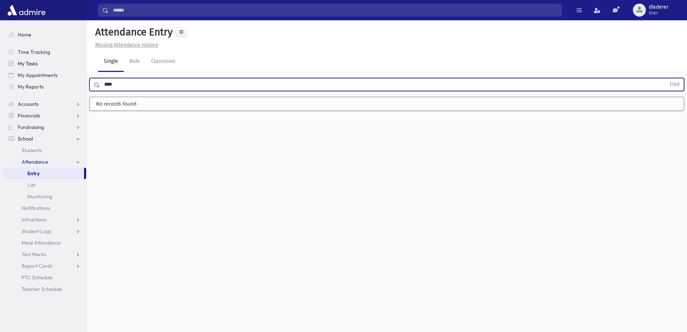
click at [666, 78] on button "Find" at bounding box center [675, 84] width 18 height 12
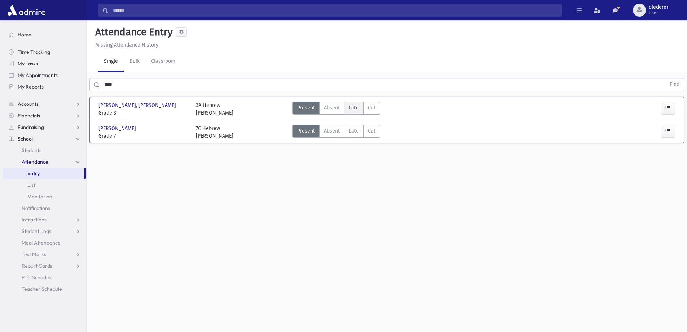
click at [351, 104] on span "Late" at bounding box center [354, 108] width 10 height 8
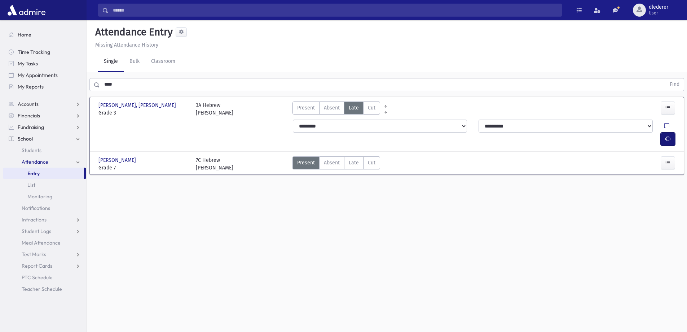
click at [663, 132] on button "button" at bounding box center [668, 138] width 14 height 13
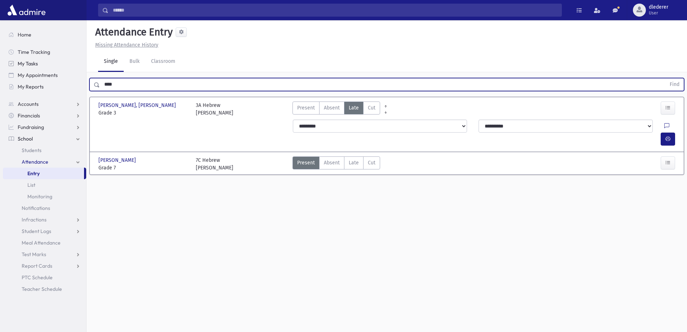
drag, startPoint x: 120, startPoint y: 69, endPoint x: 76, endPoint y: 65, distance: 44.2
click at [76, 65] on div "Search Results All Accounts" at bounding box center [343, 174] width 687 height 348
click at [666, 78] on button "Find" at bounding box center [675, 84] width 18 height 12
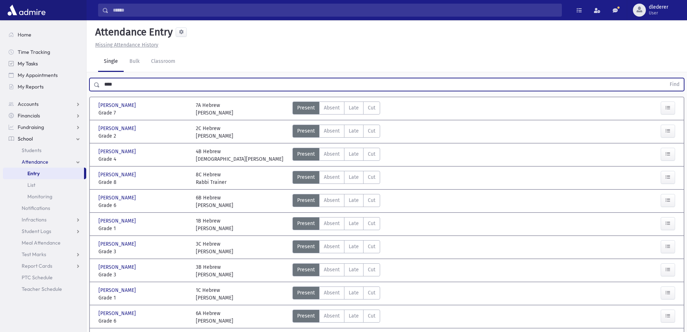
click at [666, 78] on button "Find" at bounding box center [675, 84] width 18 height 12
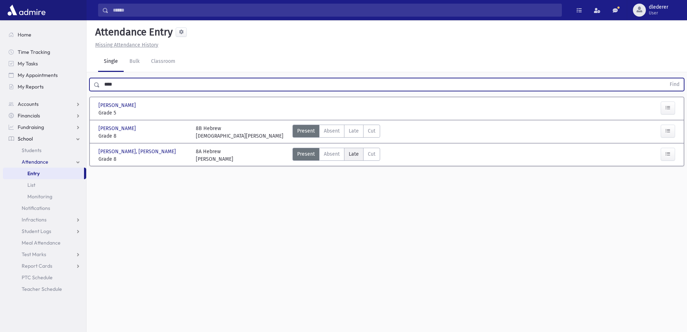
click at [360, 148] on label "Late Late" at bounding box center [353, 154] width 19 height 13
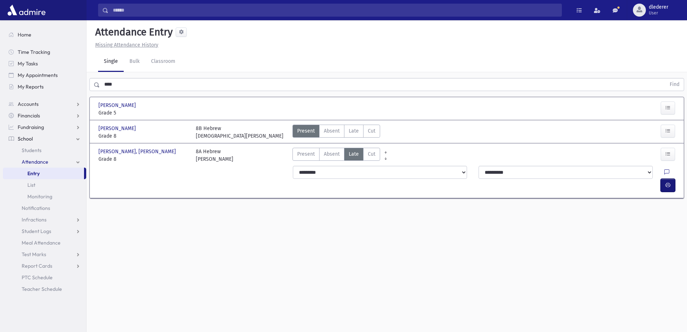
click at [672, 179] on button "button" at bounding box center [668, 185] width 14 height 13
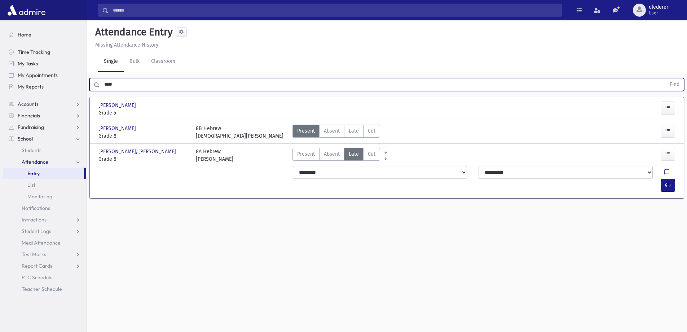
drag, startPoint x: 121, startPoint y: 67, endPoint x: 65, endPoint y: 61, distance: 56.3
click at [67, 66] on div "Search Results All Accounts" at bounding box center [343, 174] width 687 height 348
click at [666, 78] on button "Find" at bounding box center [675, 84] width 18 height 12
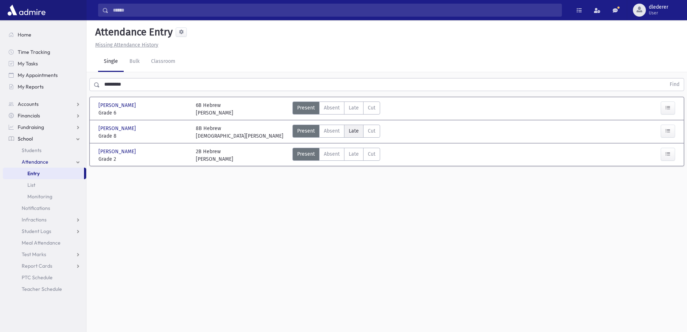
click at [359, 124] on label "Late Late" at bounding box center [353, 130] width 19 height 13
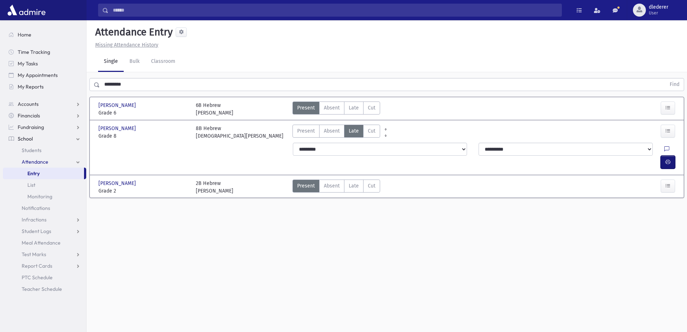
click at [670, 155] on button "button" at bounding box center [668, 161] width 14 height 13
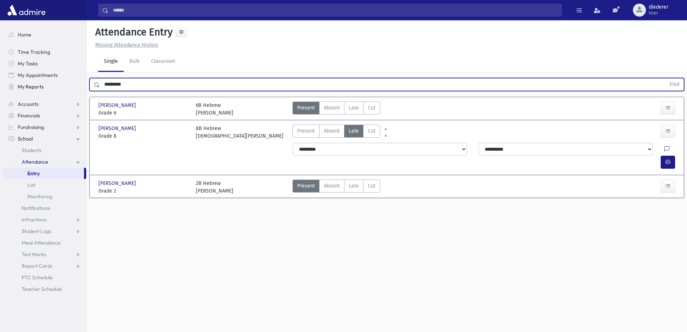
drag, startPoint x: 117, startPoint y: 66, endPoint x: 52, endPoint y: 85, distance: 68.0
click at [52, 85] on div "Search Results All Accounts" at bounding box center [343, 174] width 687 height 348
click at [666, 78] on button "Find" at bounding box center [675, 84] width 18 height 12
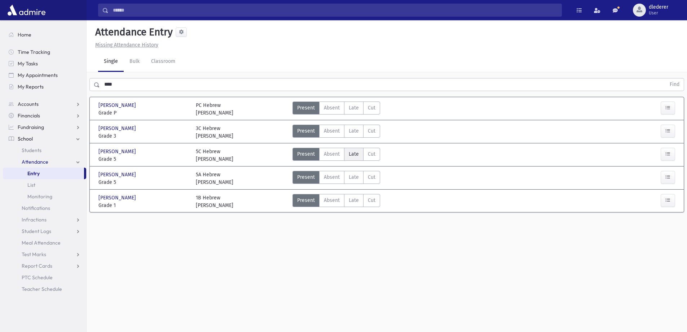
click at [350, 148] on label "Late Late" at bounding box center [353, 154] width 19 height 13
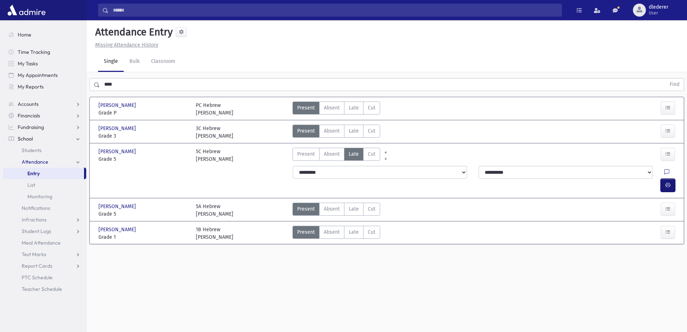
click at [667, 182] on icon "button" at bounding box center [668, 185] width 5 height 6
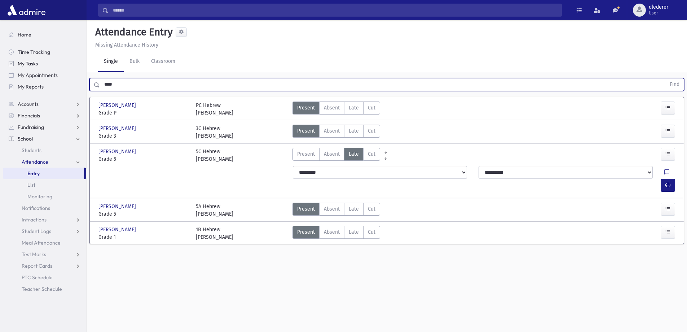
drag, startPoint x: 134, startPoint y: 69, endPoint x: 67, endPoint y: 63, distance: 67.7
click at [67, 63] on div "Search Results All Accounts" at bounding box center [343, 174] width 687 height 348
click at [666, 78] on button "Find" at bounding box center [675, 84] width 18 height 12
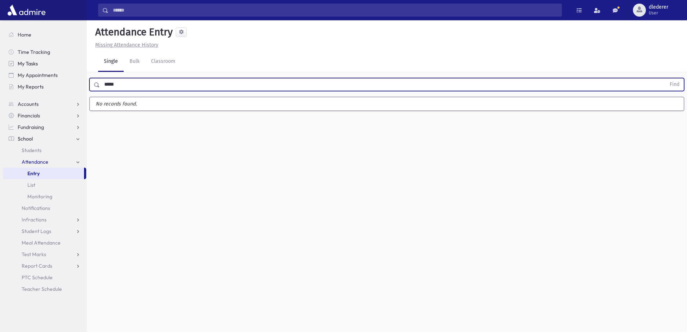
click at [666, 78] on button "Find" at bounding box center [675, 84] width 18 height 12
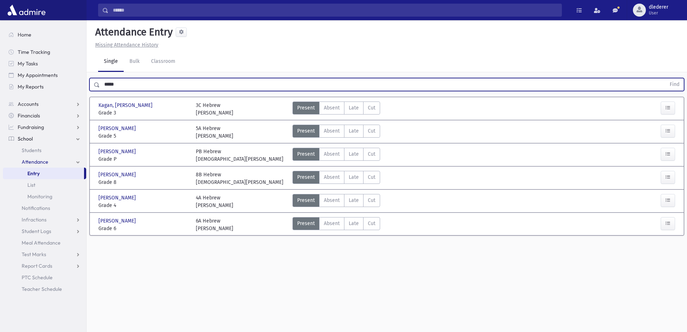
click at [188, 146] on div "Kagan, Abba Mordechai Kagan, Abba Mordechai Grade 3 Grade 3 3C Hebrew Rabbi Sha…" at bounding box center [387, 166] width 583 height 138
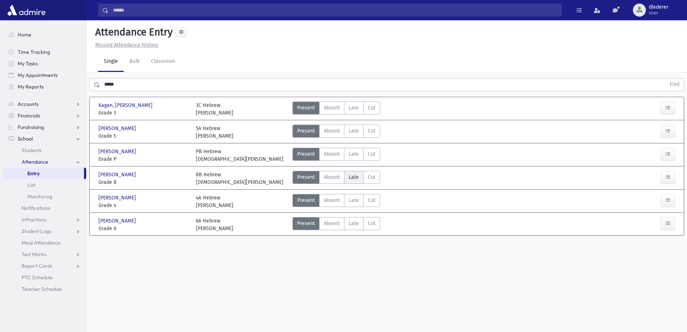
click at [356, 173] on span "Late" at bounding box center [354, 177] width 10 height 8
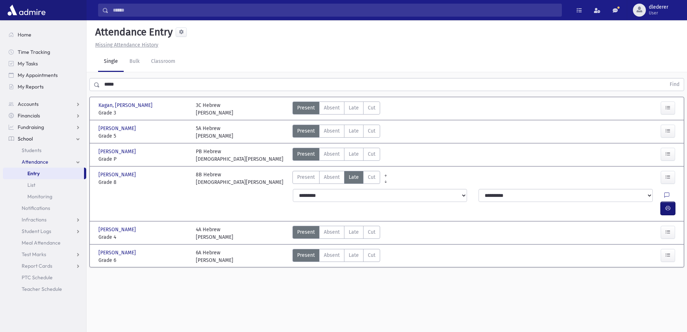
click at [672, 202] on button "button" at bounding box center [668, 208] width 14 height 13
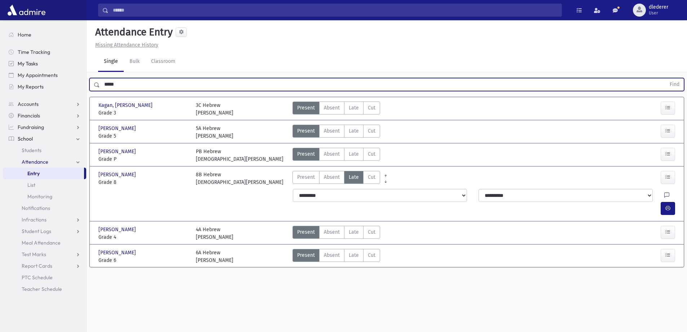
drag, startPoint x: 136, startPoint y: 70, endPoint x: 71, endPoint y: 63, distance: 64.9
click at [74, 69] on div "Search Results All Accounts" at bounding box center [343, 174] width 687 height 348
click at [666, 78] on button "Find" at bounding box center [675, 84] width 18 height 12
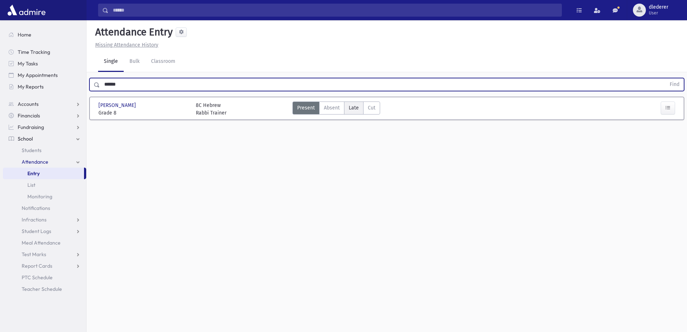
click at [355, 104] on span "Late" at bounding box center [354, 108] width 10 height 8
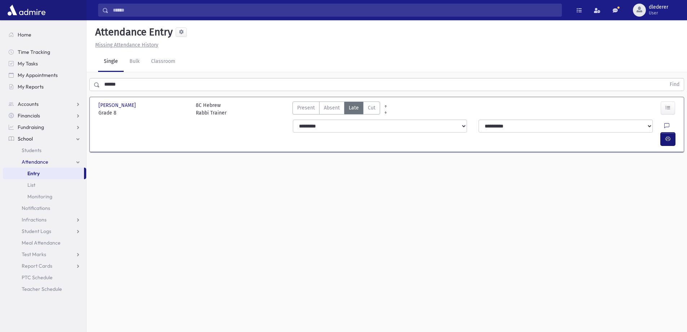
click at [668, 132] on button "button" at bounding box center [668, 138] width 14 height 13
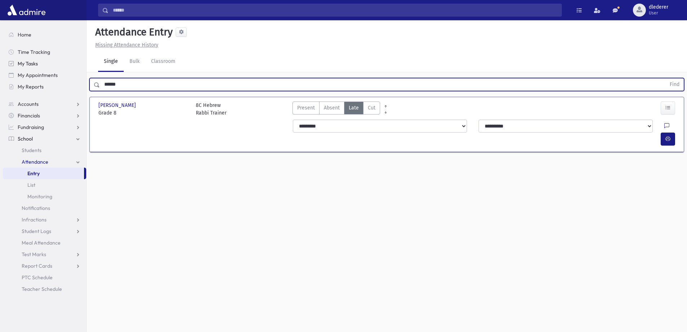
drag, startPoint x: 150, startPoint y: 64, endPoint x: 71, endPoint y: 65, distance: 79.7
click at [71, 65] on div "Search Results All Accounts" at bounding box center [343, 174] width 687 height 348
click at [666, 78] on button "Find" at bounding box center [675, 84] width 18 height 12
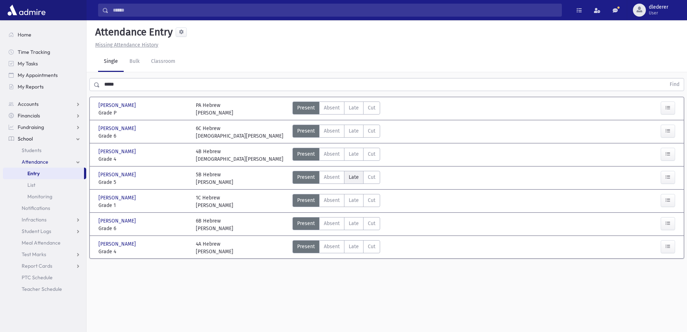
click at [360, 171] on label "Late Late" at bounding box center [353, 177] width 19 height 13
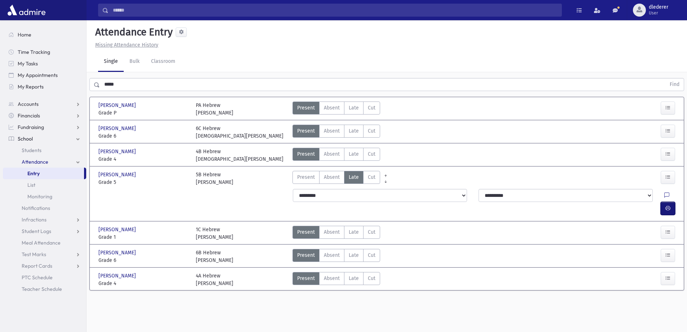
click at [670, 202] on button "button" at bounding box center [668, 208] width 14 height 13
click at [351, 228] on span "Late" at bounding box center [354, 232] width 10 height 8
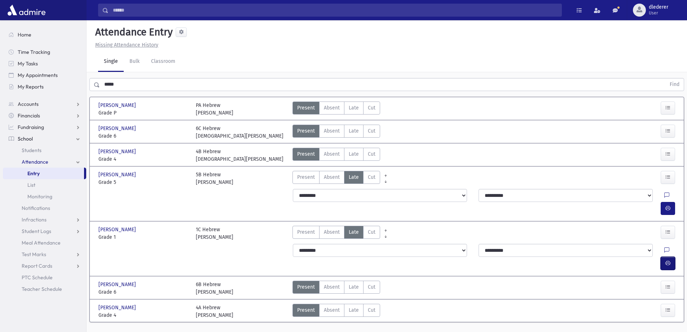
click at [673, 256] on button "button" at bounding box center [668, 262] width 14 height 13
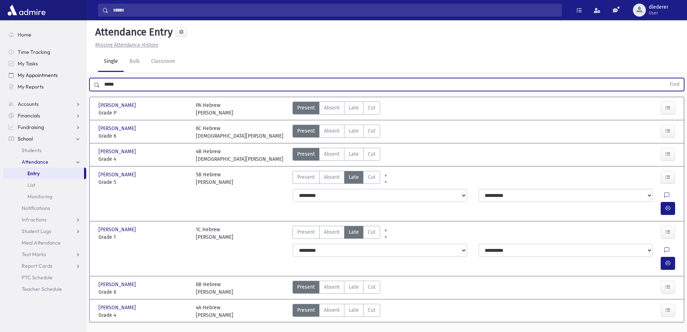
drag, startPoint x: 155, startPoint y: 74, endPoint x: 69, endPoint y: 71, distance: 86.3
click at [69, 71] on div "Search Results All Accounts" at bounding box center [343, 174] width 687 height 348
click at [666, 78] on button "Find" at bounding box center [675, 84] width 18 height 12
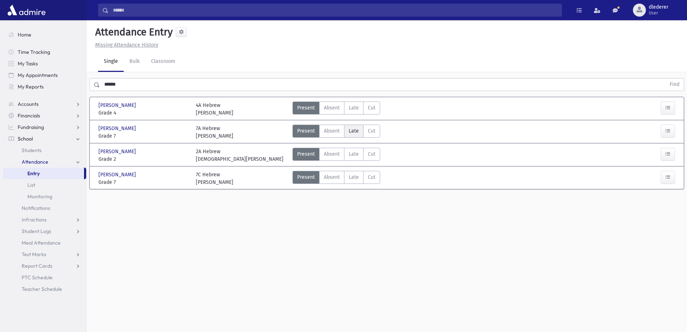
click at [356, 127] on span "Late" at bounding box center [354, 131] width 10 height 8
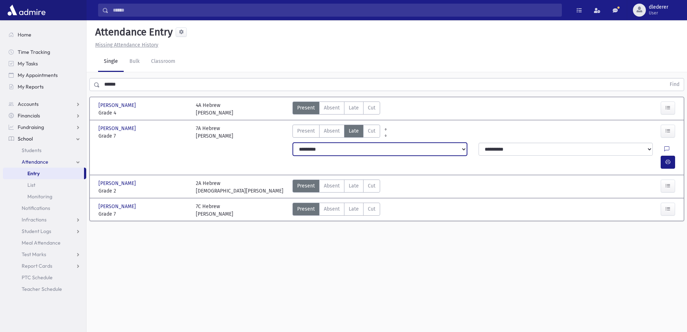
click at [311, 142] on select "**********" at bounding box center [380, 148] width 174 height 13
click at [293, 142] on select "**********" at bounding box center [380, 148] width 174 height 13
click at [676, 155] on div at bounding box center [669, 161] width 17 height 13
click at [670, 155] on button "button" at bounding box center [668, 161] width 14 height 13
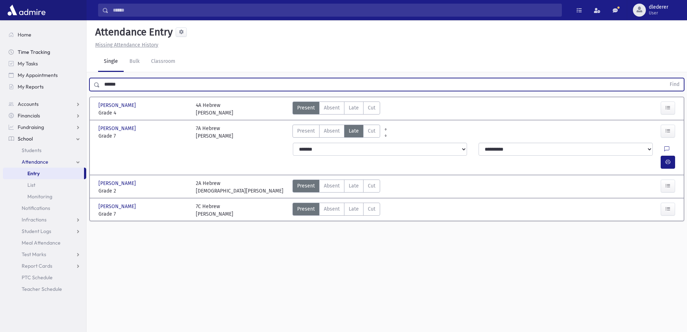
drag, startPoint x: 136, startPoint y: 67, endPoint x: 42, endPoint y: 52, distance: 95.1
click at [44, 62] on div "Search Results All Accounts" at bounding box center [343, 174] width 687 height 348
click at [666, 78] on button "Find" at bounding box center [675, 84] width 18 height 12
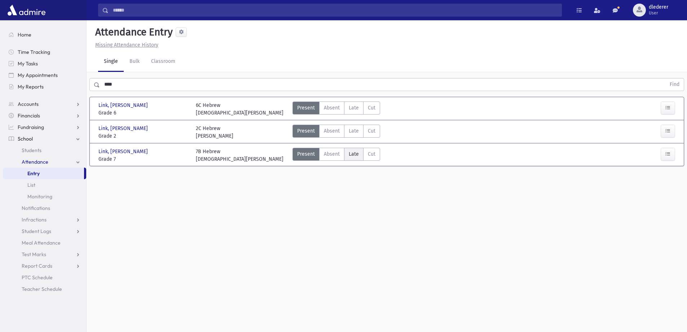
click at [359, 148] on label "Late Late" at bounding box center [353, 154] width 19 height 13
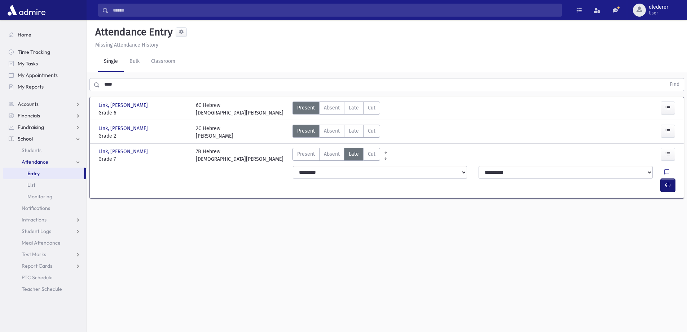
click at [667, 179] on button "button" at bounding box center [668, 185] width 14 height 13
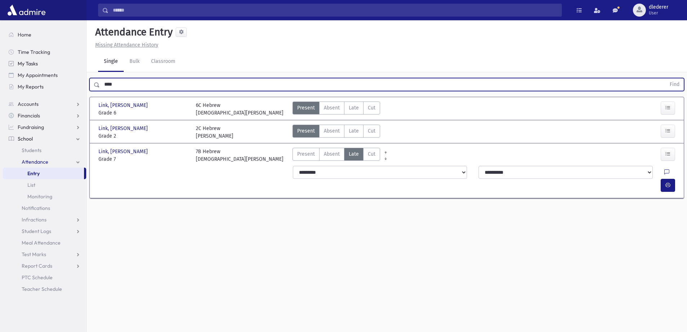
drag, startPoint x: 126, startPoint y: 62, endPoint x: 61, endPoint y: 64, distance: 65.0
click at [61, 65] on div "Search Results All Accounts" at bounding box center [343, 174] width 687 height 348
type input "******"
click at [666, 78] on button "Find" at bounding box center [675, 84] width 18 height 12
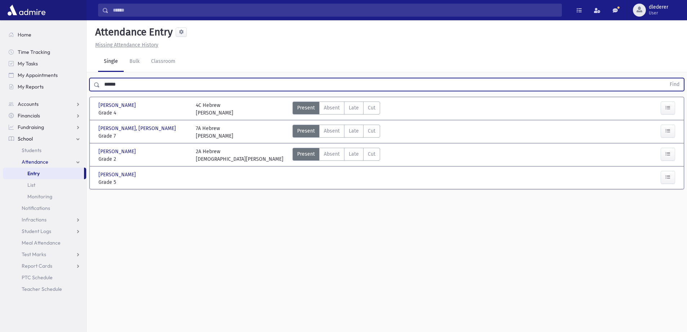
click at [337, 171] on div "Present P Absent Absent Late Late Cut Cut" at bounding box center [460, 178] width 341 height 15
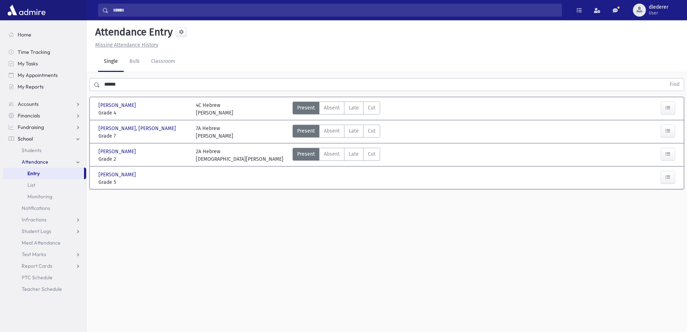
click at [335, 171] on div "Present P Absent Absent Late Late Cut Cut" at bounding box center [460, 178] width 341 height 15
